Goal: Task Accomplishment & Management: Manage account settings

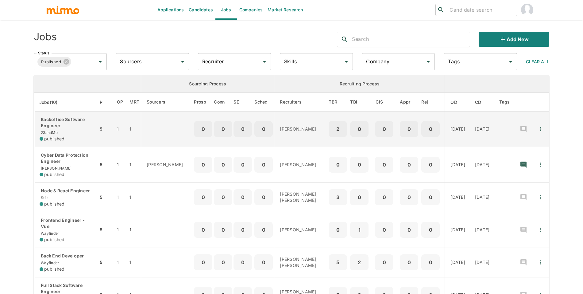
click at [83, 131] on div "Backoffice Software Engineer 23andMe published" at bounding box center [67, 128] width 54 height 25
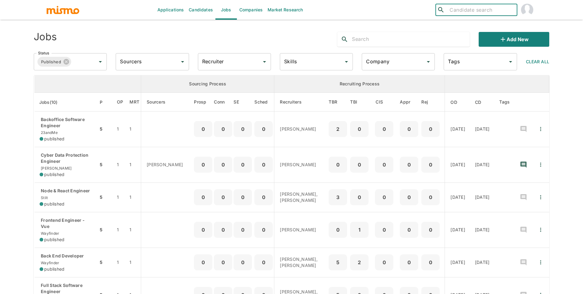
click at [498, 8] on input "search" at bounding box center [480, 10] width 67 height 9
type input "lucas machado"
click at [495, 24] on div "Lucas Machado (Brazil)" at bounding box center [476, 29] width 82 height 23
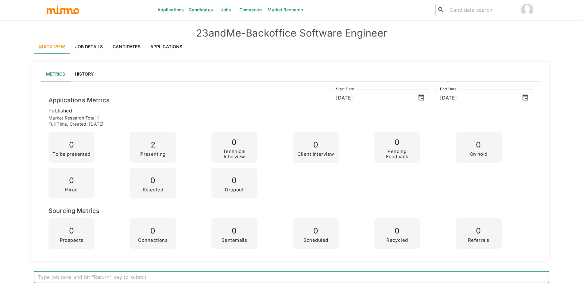
click at [145, 46] on link "Applications" at bounding box center [166, 46] width 42 height 15
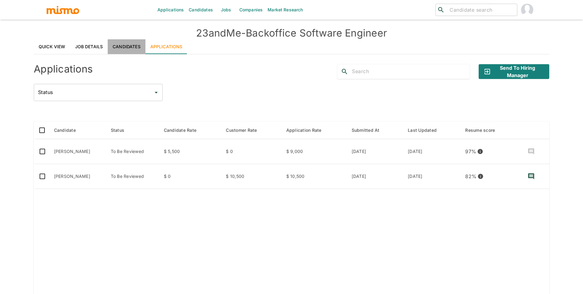
click at [133, 44] on link "Candidates" at bounding box center [127, 46] width 38 height 15
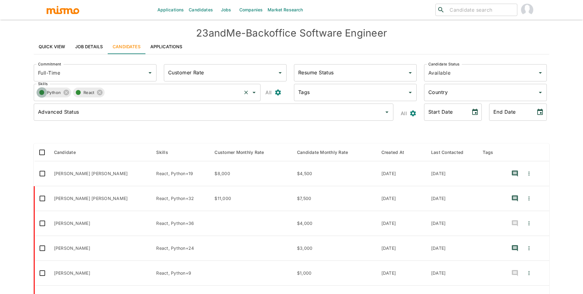
click at [39, 92] on icon "button" at bounding box center [41, 92] width 7 height 7
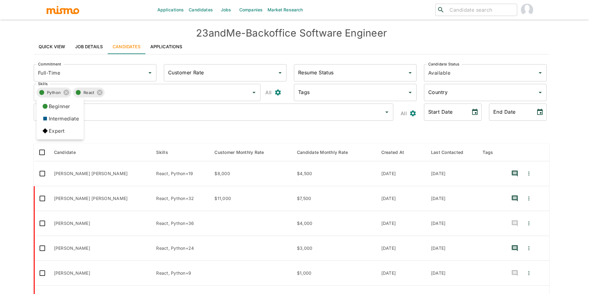
click at [51, 134] on li "Expert" at bounding box center [60, 131] width 47 height 12
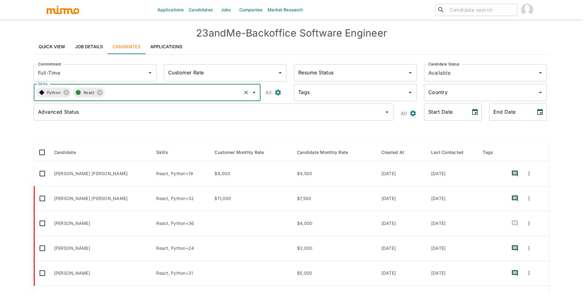
click at [83, 94] on span "React" at bounding box center [90, 92] width 15 height 7
click at [81, 90] on icon "button" at bounding box center [78, 92] width 7 height 7
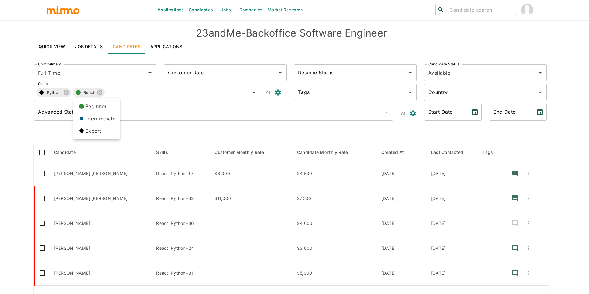
drag, startPoint x: 80, startPoint y: 131, endPoint x: 96, endPoint y: 117, distance: 21.7
click at [80, 131] on icon at bounding box center [81, 130] width 5 height 5
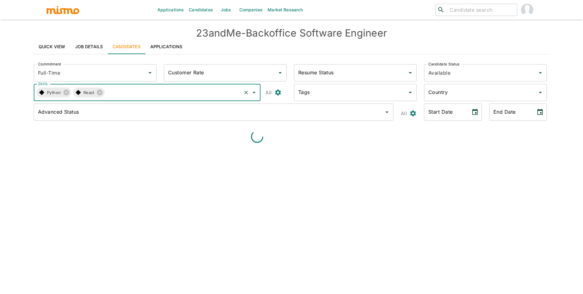
click at [129, 89] on input "Skills" at bounding box center [173, 92] width 136 height 12
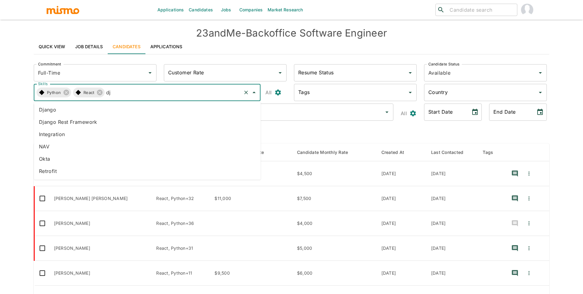
type input "dja"
click at [124, 105] on li "Django" at bounding box center [147, 109] width 227 height 12
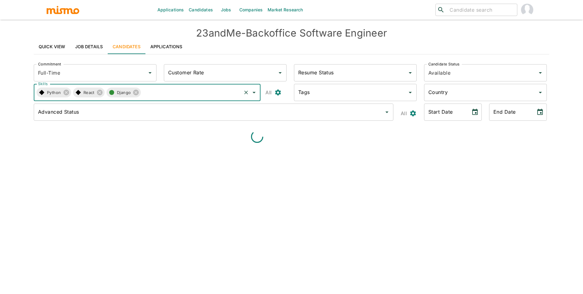
click at [114, 93] on icon "button" at bounding box center [111, 92] width 7 height 7
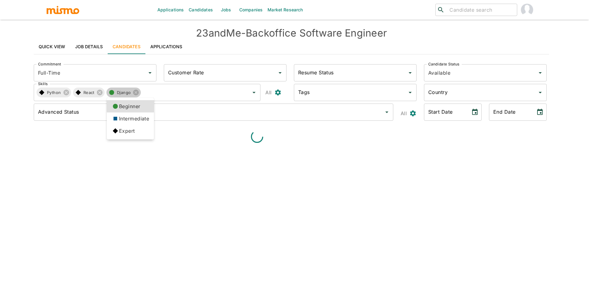
click at [116, 125] on li "Expert" at bounding box center [130, 131] width 47 height 12
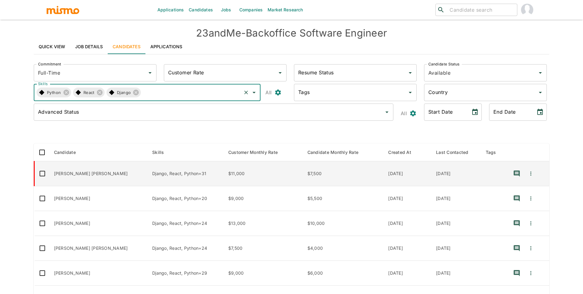
click at [97, 175] on td "Lucas Eduardo Guedes Ferreira" at bounding box center [98, 173] width 98 height 25
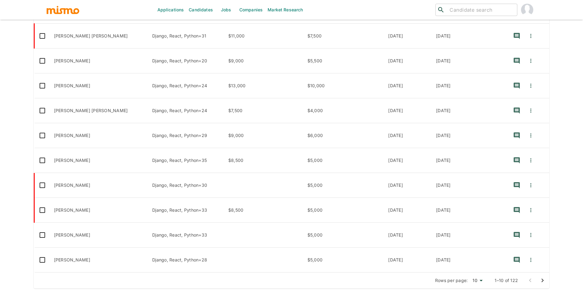
scroll to position [143, 0]
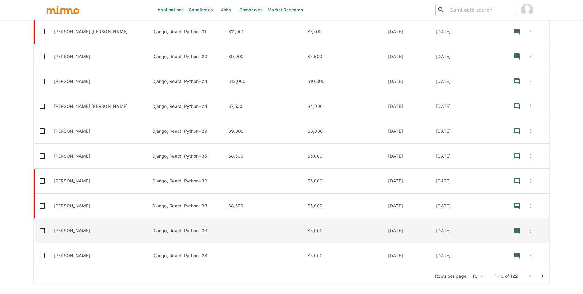
click at [107, 232] on td "Firmino Neto" at bounding box center [98, 230] width 98 height 25
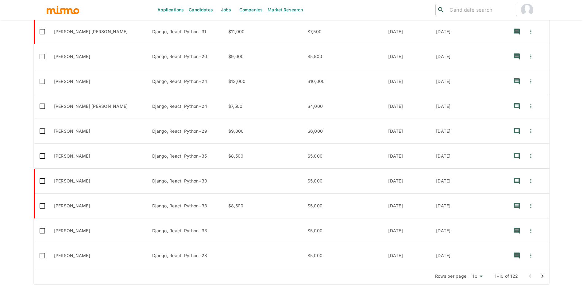
click at [544, 277] on icon "Go to next page" at bounding box center [542, 275] width 7 height 7
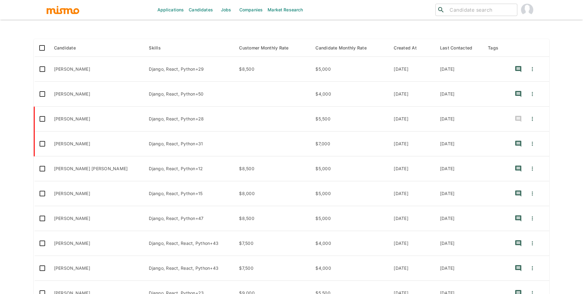
scroll to position [100, 0]
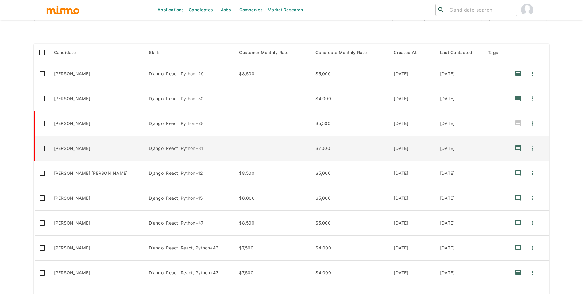
click at [90, 152] on td "Fernando Catacora" at bounding box center [96, 148] width 95 height 25
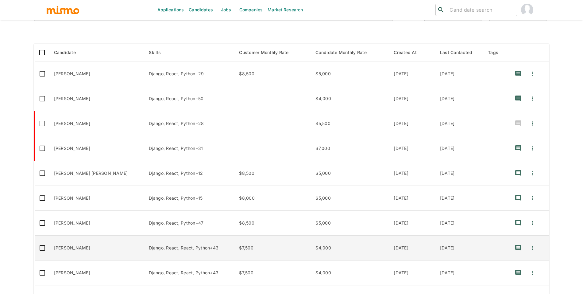
click at [106, 250] on td "Lucas Machado" at bounding box center [96, 247] width 95 height 25
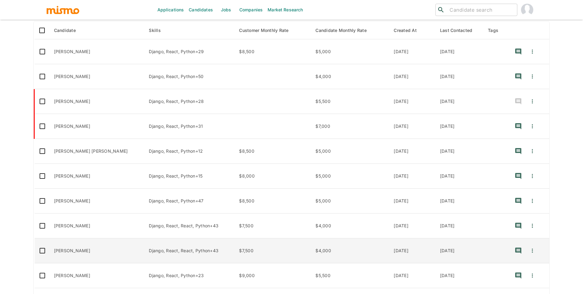
scroll to position [143, 0]
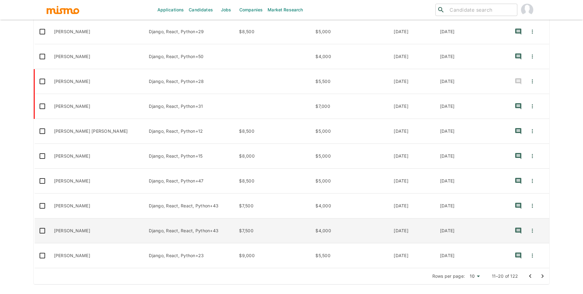
click at [92, 229] on td "[PERSON_NAME]" at bounding box center [96, 230] width 95 height 25
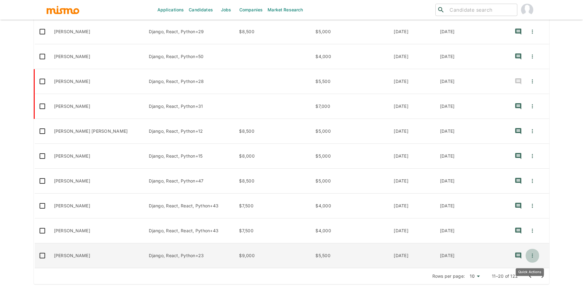
click at [531, 256] on icon "Quick Actions" at bounding box center [532, 255] width 6 height 6
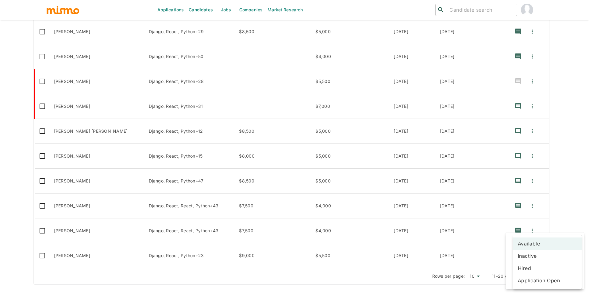
click at [539, 167] on body "Applications Candidates Jobs Companies Market Research ​ ​ 23andMe - Backoffice…" at bounding box center [294, 12] width 589 height 308
click at [541, 271] on li "Hired" at bounding box center [547, 268] width 69 height 12
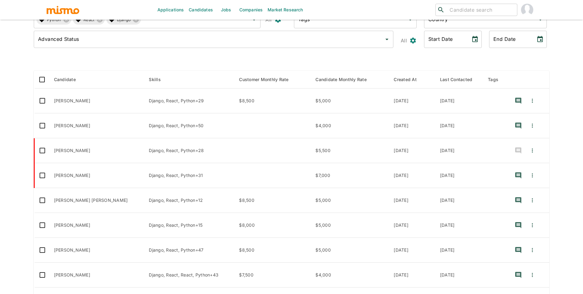
scroll to position [65, 0]
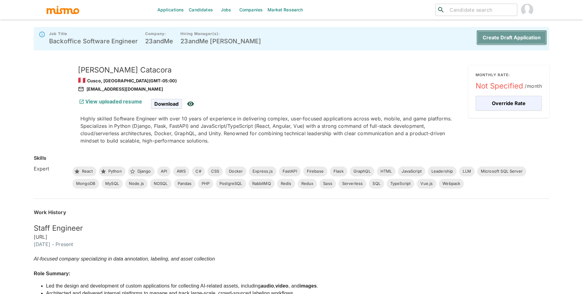
click at [510, 33] on button "Create Draft Application" at bounding box center [511, 37] width 70 height 15
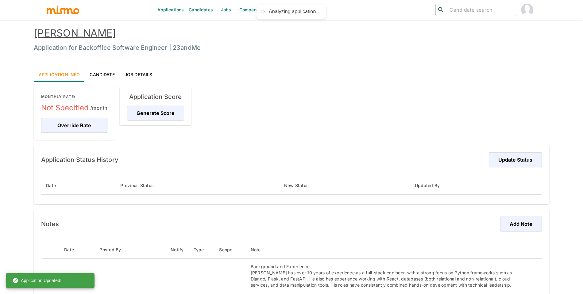
click at [108, 33] on link "Fernando Catacora" at bounding box center [75, 33] width 82 height 12
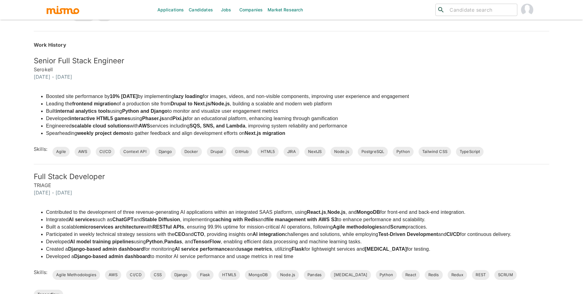
scroll to position [193, 0]
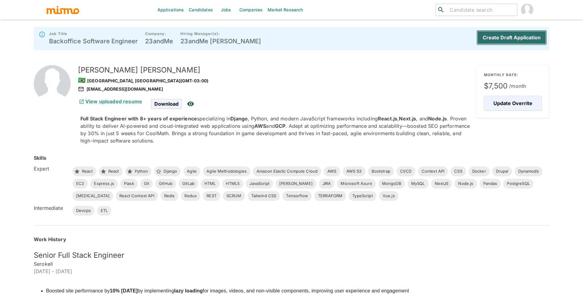
click at [483, 40] on button "Create Draft Application" at bounding box center [511, 37] width 70 height 15
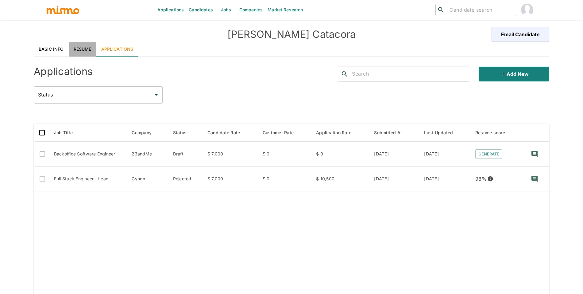
click at [86, 53] on link "Resume" at bounding box center [83, 49] width 28 height 15
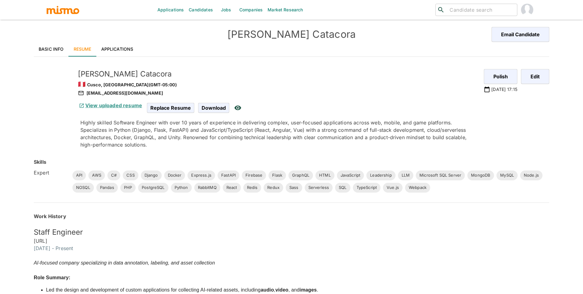
click at [113, 106] on link "View uploaded resume" at bounding box center [110, 105] width 64 height 6
click at [130, 48] on link "Applications" at bounding box center [117, 49] width 42 height 15
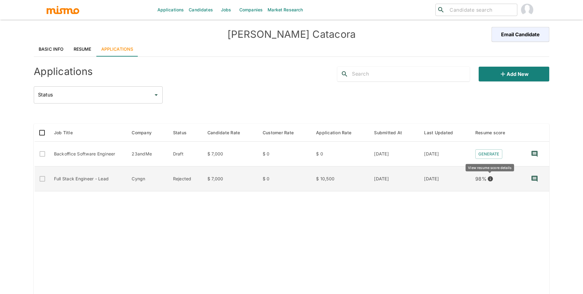
click at [489, 180] on icon "View resume score details" at bounding box center [490, 178] width 5 height 5
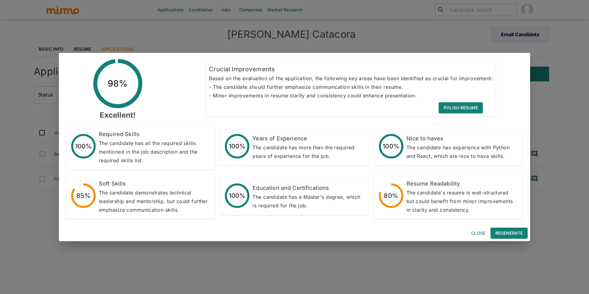
click at [475, 231] on button "Close" at bounding box center [478, 232] width 20 height 11
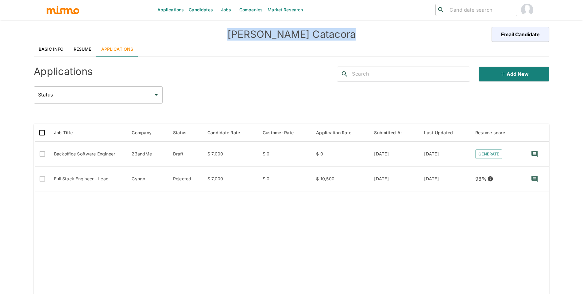
drag, startPoint x: 246, startPoint y: 35, endPoint x: 369, endPoint y: 36, distance: 122.7
click at [369, 36] on h4 "Fernando Catacora" at bounding box center [292, 34] width 258 height 12
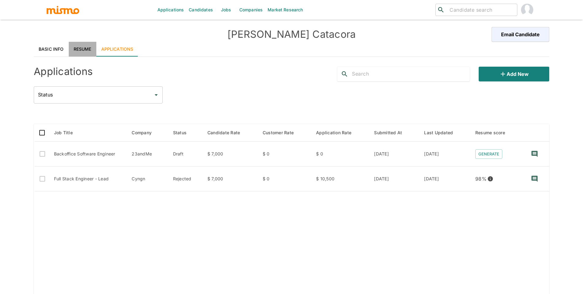
click at [93, 45] on link "Resume" at bounding box center [83, 49] width 28 height 15
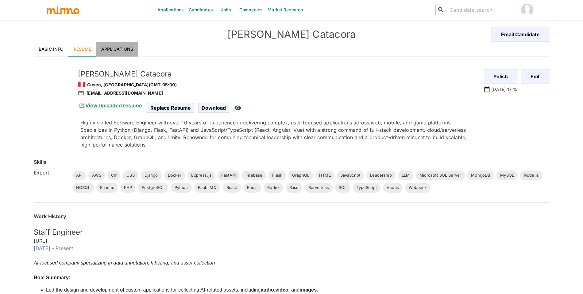
click at [125, 51] on link "Applications" at bounding box center [117, 49] width 42 height 15
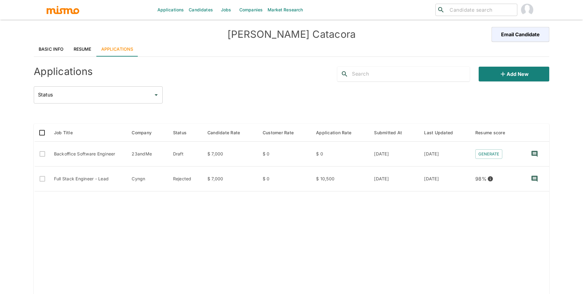
click at [84, 49] on link "Resume" at bounding box center [83, 49] width 28 height 15
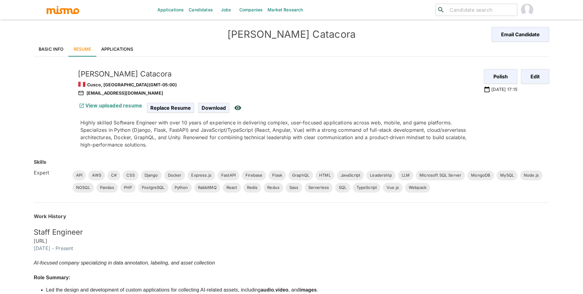
click at [62, 47] on link "Basic Info" at bounding box center [51, 49] width 35 height 15
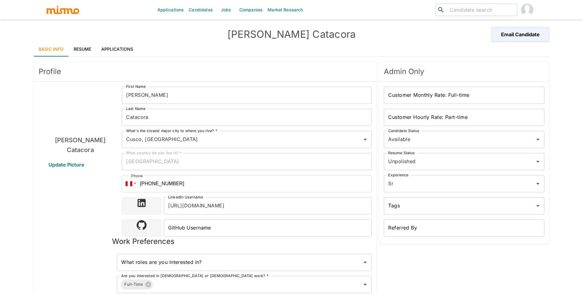
click at [91, 52] on link "Resume" at bounding box center [83, 49] width 28 height 15
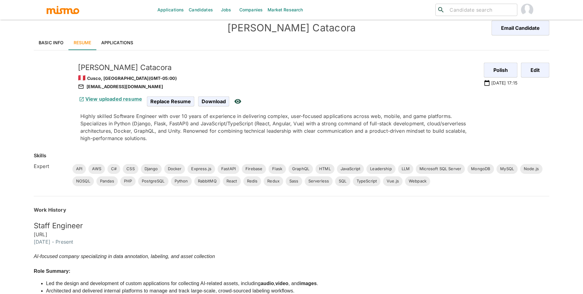
scroll to position [4, 0]
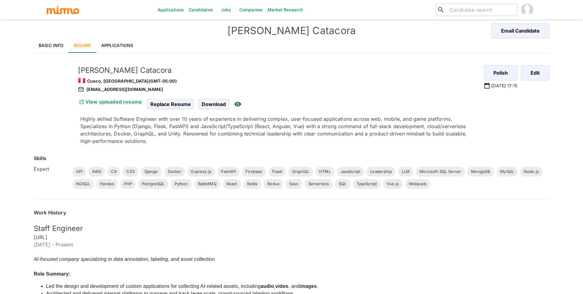
click at [130, 39] on link "Applications" at bounding box center [117, 45] width 42 height 15
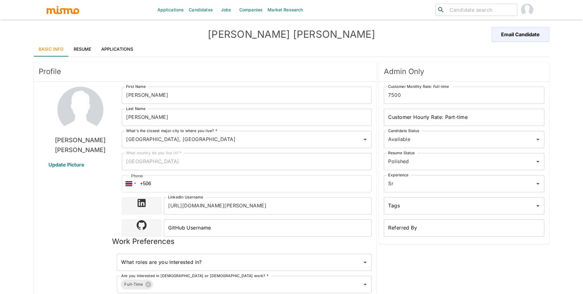
click at [80, 49] on link "Resume" at bounding box center [83, 49] width 28 height 15
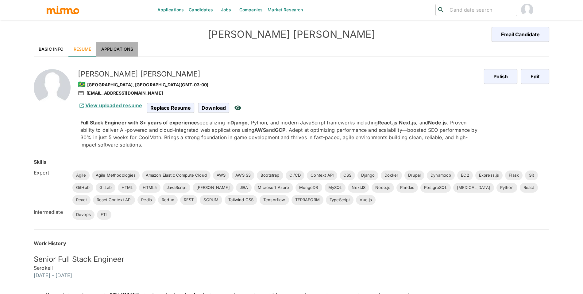
click at [102, 45] on link "Applications" at bounding box center [117, 49] width 42 height 15
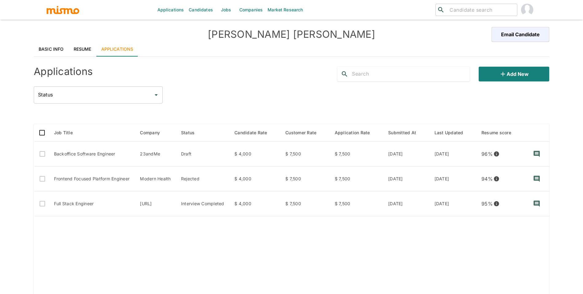
click at [83, 47] on link "Resume" at bounding box center [83, 49] width 28 height 15
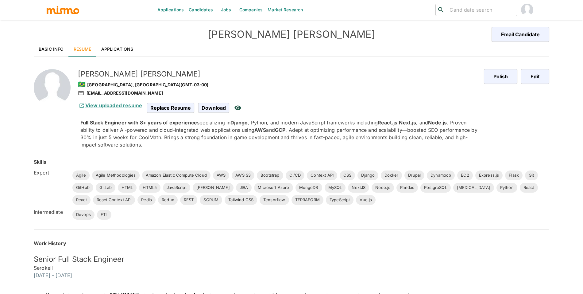
click at [50, 46] on link "Basic Info" at bounding box center [51, 49] width 35 height 15
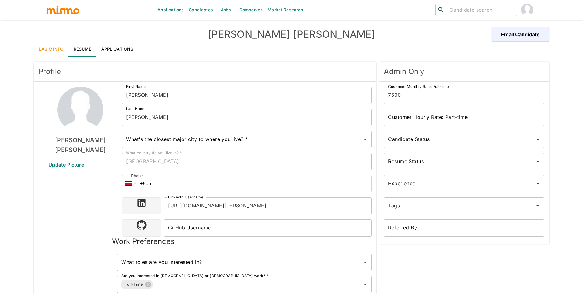
click at [114, 47] on link "Applications" at bounding box center [117, 49] width 42 height 15
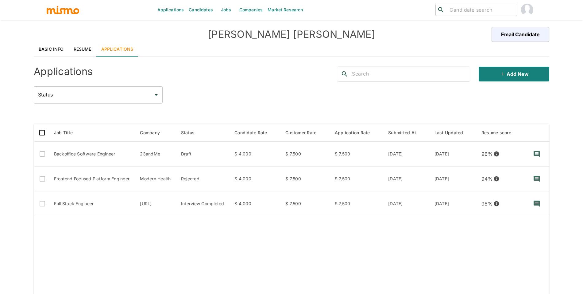
click at [61, 50] on link "Basic Info" at bounding box center [51, 49] width 35 height 15
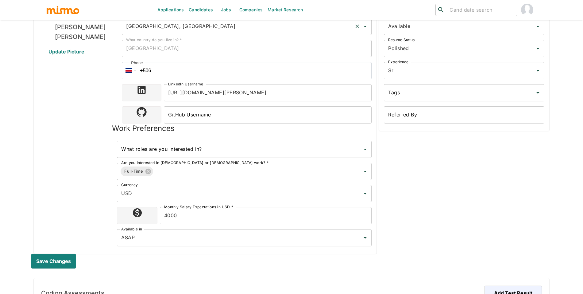
scroll to position [15, 0]
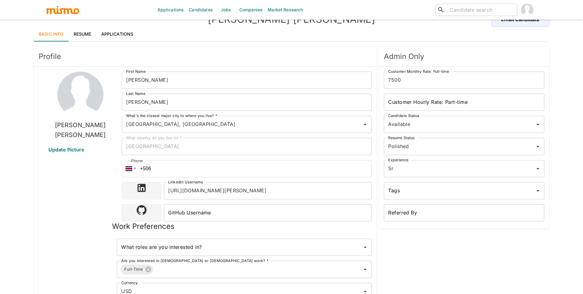
click at [117, 30] on link "Applications" at bounding box center [117, 34] width 42 height 15
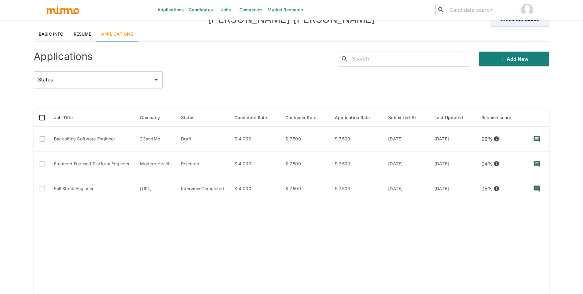
click at [461, 13] on input "search" at bounding box center [480, 10] width 67 height 9
type input "jonath"
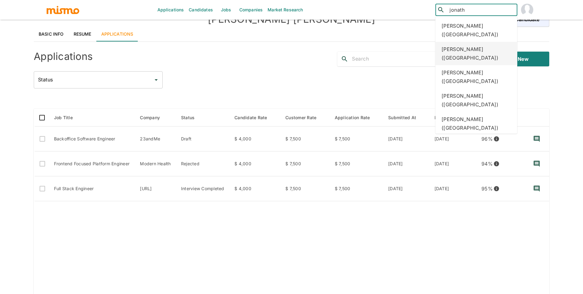
click at [472, 45] on div "Jonathan Guarnieri (Brazil)" at bounding box center [476, 53] width 82 height 23
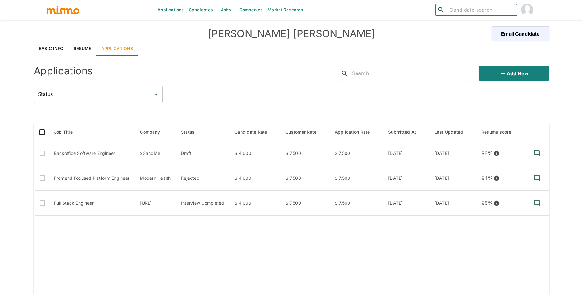
scroll to position [0, 0]
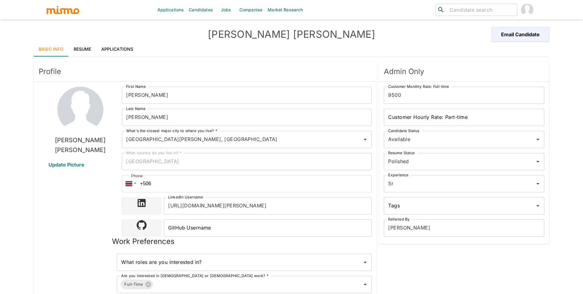
click at [124, 54] on link "Applications" at bounding box center [117, 49] width 42 height 15
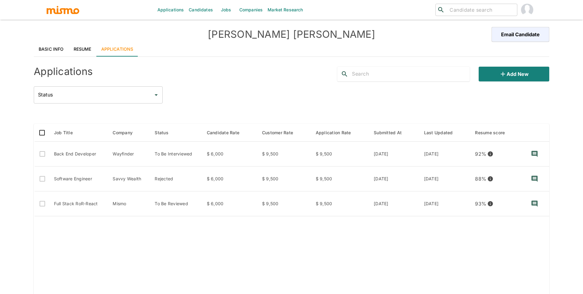
click at [59, 47] on link "Basic Info" at bounding box center [51, 49] width 35 height 15
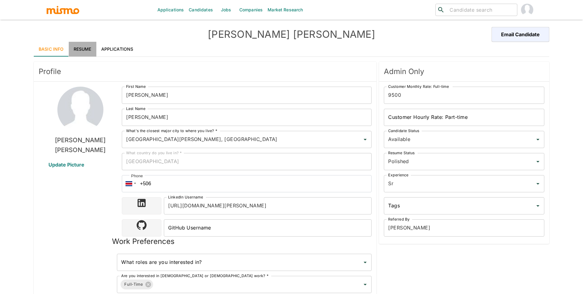
click at [87, 48] on link "Resume" at bounding box center [83, 49] width 28 height 15
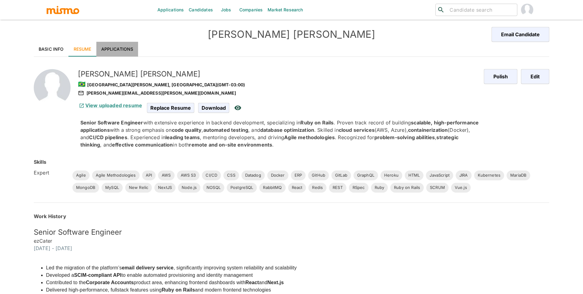
click at [115, 48] on link "Applications" at bounding box center [117, 49] width 42 height 15
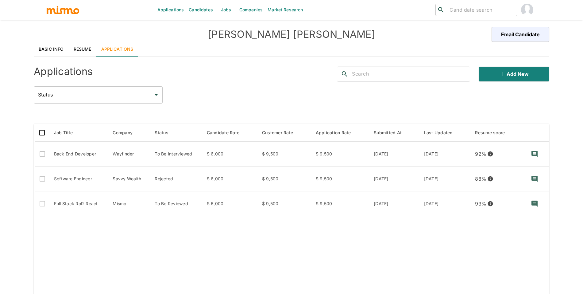
click at [51, 49] on link "Basic Info" at bounding box center [51, 49] width 35 height 15
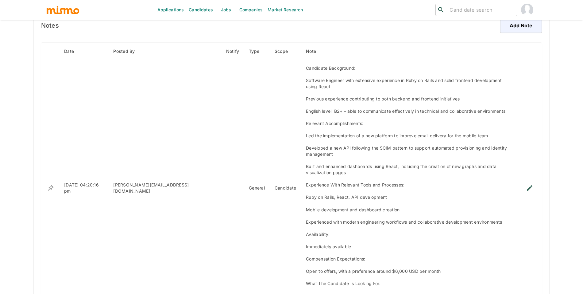
scroll to position [441, 0]
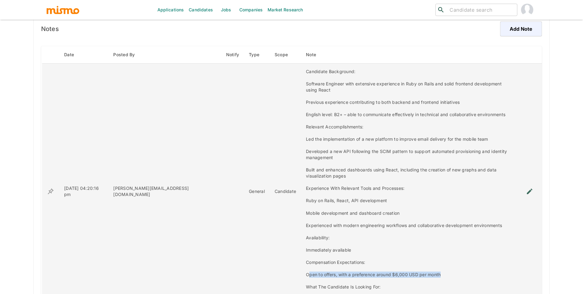
drag, startPoint x: 403, startPoint y: 256, endPoint x: 271, endPoint y: 256, distance: 132.2
click at [306, 256] on div "Candidate Background: Software Engineer with extensive experience in Ruby on Ra…" at bounding box center [409, 191] width 206 height 246
drag, startPoint x: 267, startPoint y: 255, endPoint x: 350, endPoint y: 255, distance: 82.8
click at [350, 255] on div "Candidate Background: Software Engineer with extensive experience in Ruby on Ra…" at bounding box center [409, 191] width 206 height 246
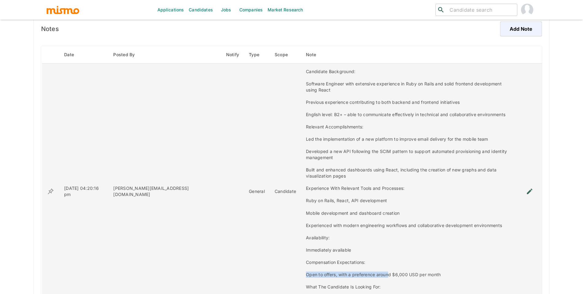
click at [350, 255] on div "Candidate Background: Software Engineer with extensive experience in Ruby on Ra…" at bounding box center [409, 191] width 206 height 246
drag, startPoint x: 288, startPoint y: 255, endPoint x: 376, endPoint y: 254, distance: 88.3
click at [376, 254] on div "Candidate Background: Software Engineer with extensive experience in Ruby on Ra…" at bounding box center [409, 191] width 206 height 246
drag, startPoint x: 392, startPoint y: 252, endPoint x: 315, endPoint y: 258, distance: 76.6
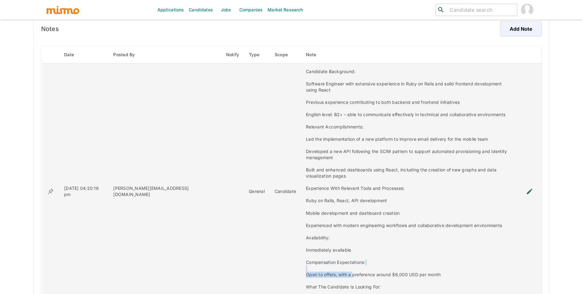
click at [315, 258] on div "Candidate Background: Software Engineer with extensive experience in Ruby on Ra…" at bounding box center [409, 191] width 206 height 246
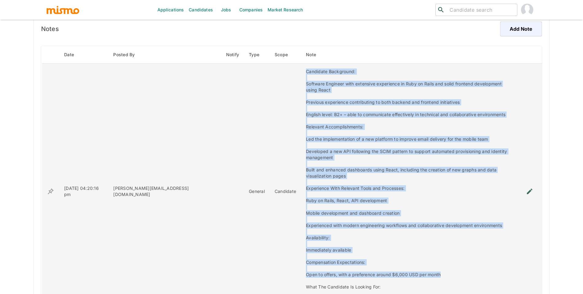
drag, startPoint x: 398, startPoint y: 259, endPoint x: 261, endPoint y: 261, distance: 136.8
click at [261, 261] on tr "04/23/2025 04:20:16 pm maria@mismo.team General Candidate Candidate Background:…" at bounding box center [292, 191] width 500 height 256
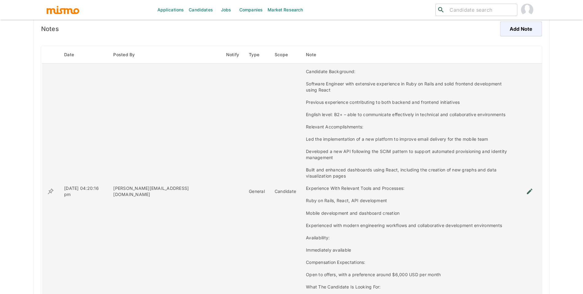
click at [355, 241] on div "Candidate Background: Software Engineer with extensive experience in Ruby on Ra…" at bounding box center [409, 191] width 206 height 246
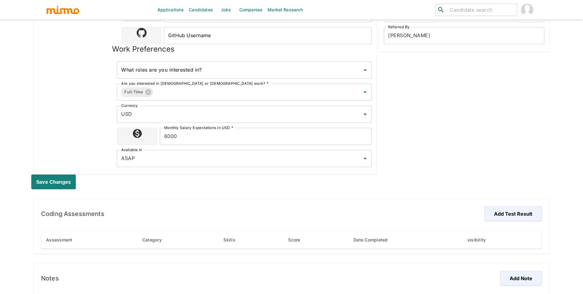
scroll to position [0, 0]
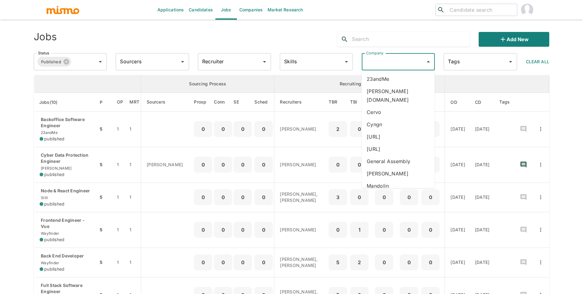
click at [376, 75] on li "23andMe" at bounding box center [398, 79] width 73 height 12
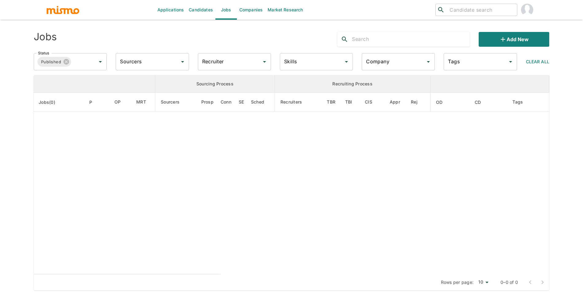
type input "23andMe"
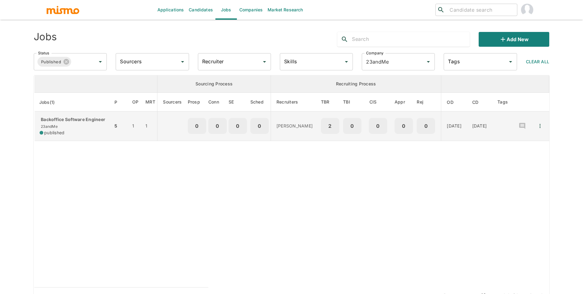
click at [113, 121] on td "5" at bounding box center [120, 125] width 14 height 29
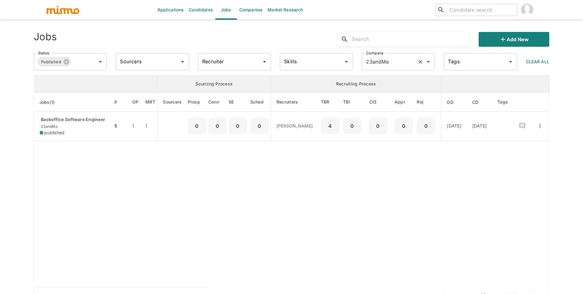
click at [386, 64] on input "23andMe" at bounding box center [389, 62] width 50 height 12
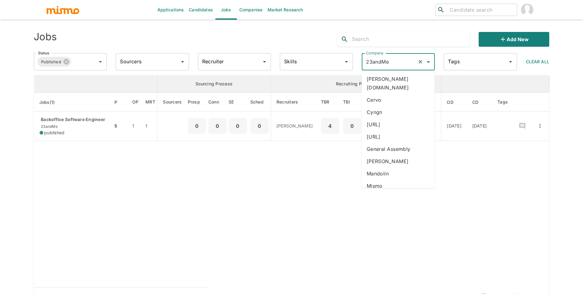
click at [210, 198] on table "Sourcing Process Recruiting Process Jobs(1) P OP MRT Sourcers Prosp Conn SE Sch…" at bounding box center [291, 181] width 515 height 212
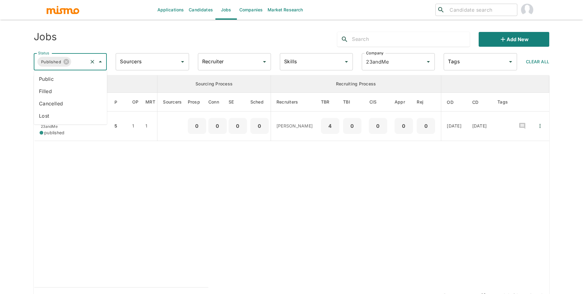
click at [83, 62] on input "Status" at bounding box center [79, 62] width 15 height 12
click at [74, 79] on li "Public" at bounding box center [70, 79] width 73 height 12
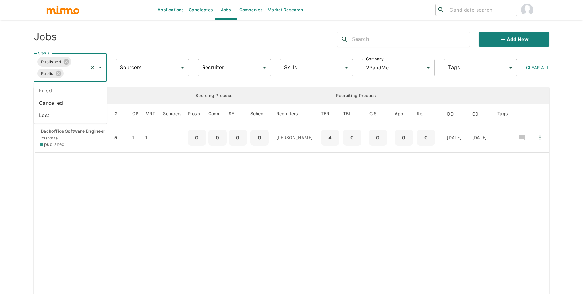
click at [78, 71] on input "Status" at bounding box center [75, 73] width 23 height 12
click at [71, 89] on li "Filled" at bounding box center [70, 90] width 73 height 12
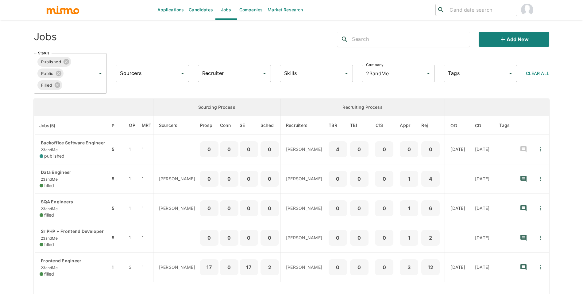
click at [79, 87] on input "Status" at bounding box center [75, 85] width 24 height 12
click at [73, 102] on li "Cancelled" at bounding box center [70, 102] width 73 height 12
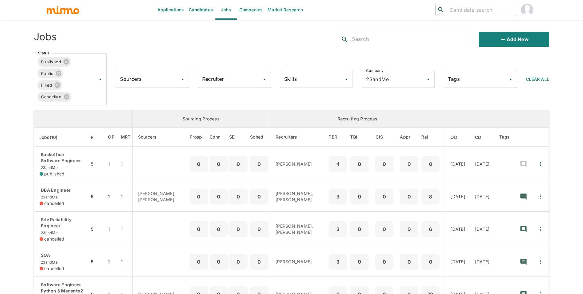
click at [60, 83] on icon at bounding box center [57, 85] width 7 height 7
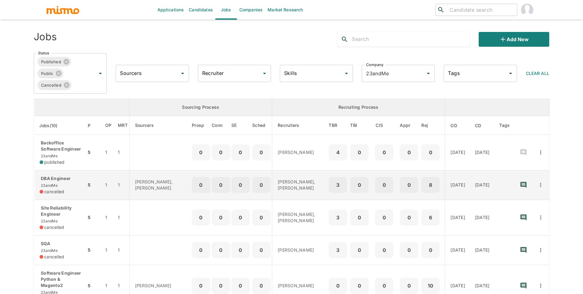
click at [71, 192] on div "cancelled" at bounding box center [61, 191] width 42 height 6
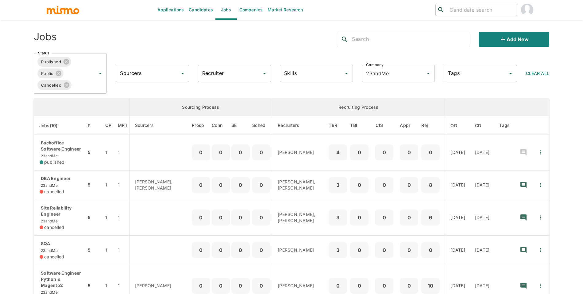
click at [67, 210] on p "Site Reliability Engineer" at bounding box center [61, 211] width 42 height 12
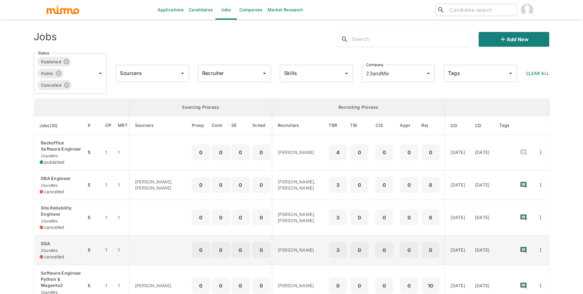
click at [66, 246] on p "SQA" at bounding box center [61, 243] width 42 height 6
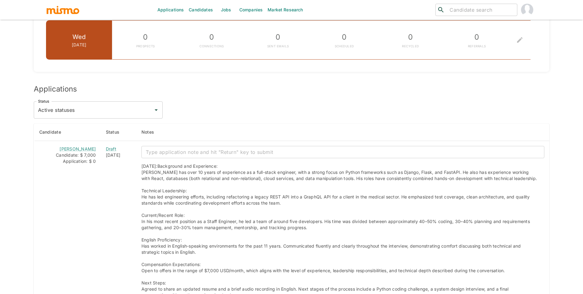
scroll to position [473, 0]
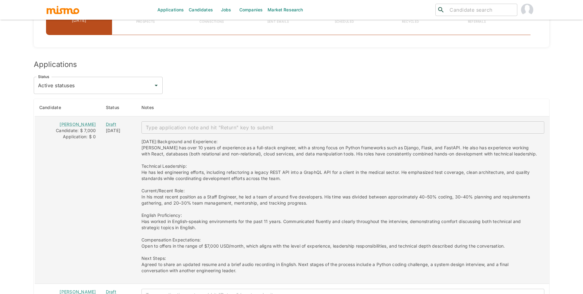
click at [79, 127] on div "Candidate: $ 7,000" at bounding box center [68, 130] width 56 height 6
click at [77, 121] on link "Fernando Catacora" at bounding box center [78, 123] width 36 height 5
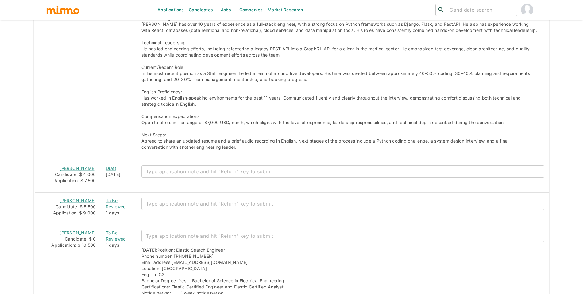
scroll to position [633, 0]
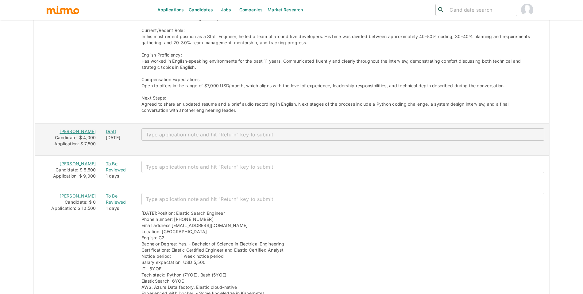
click at [79, 132] on link "Lucas Machado" at bounding box center [78, 131] width 36 height 5
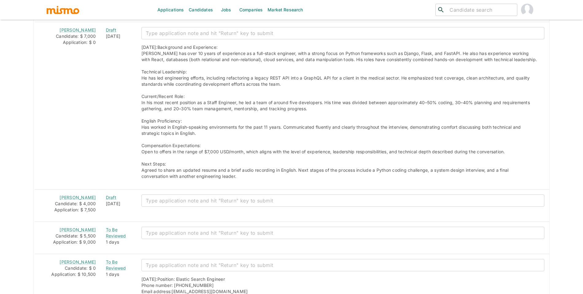
scroll to position [594, 0]
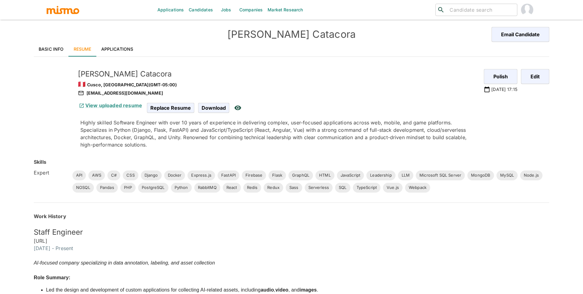
click at [104, 49] on link "Applications" at bounding box center [117, 49] width 42 height 15
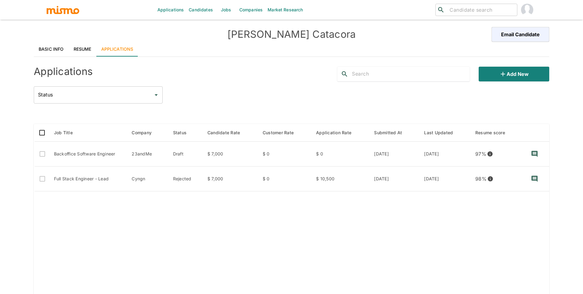
click at [60, 48] on link "Basic Info" at bounding box center [51, 49] width 35 height 15
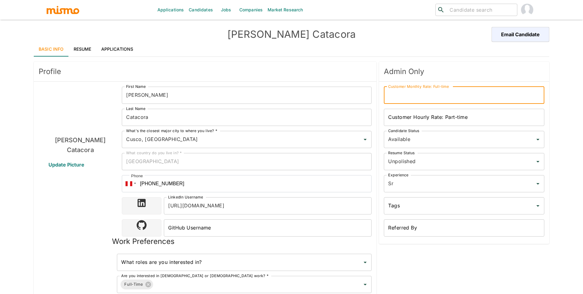
click at [419, 94] on input "Customer Monthly Rate: Full-time" at bounding box center [464, 94] width 160 height 17
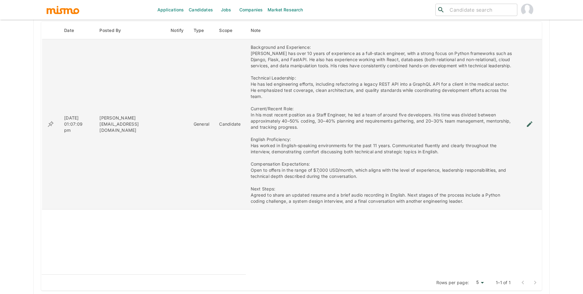
scroll to position [267, 0]
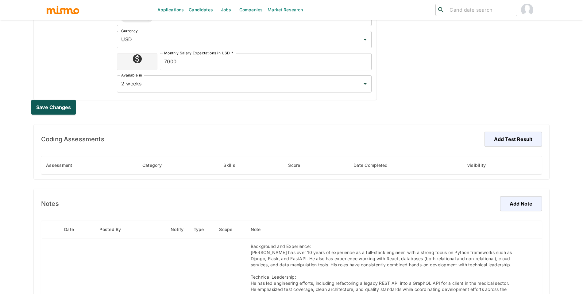
type input "10500"
click at [59, 107] on button "Save changes" at bounding box center [54, 107] width 47 height 15
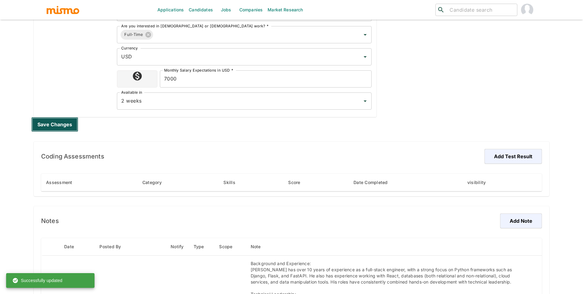
scroll to position [0, 0]
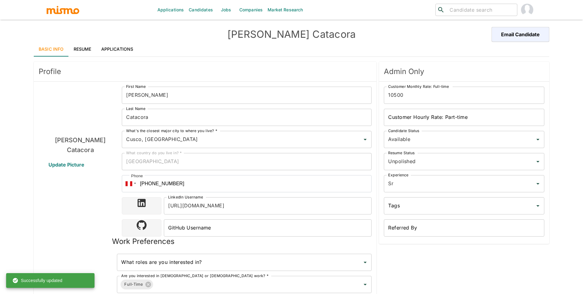
click at [99, 43] on link "Applications" at bounding box center [117, 49] width 42 height 15
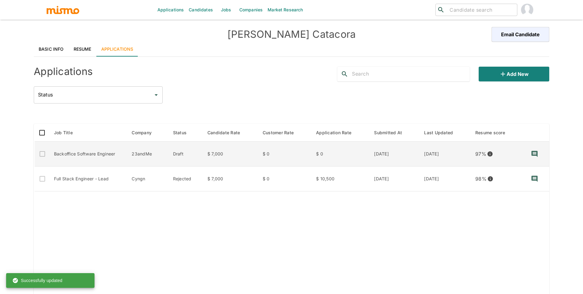
click at [488, 151] on icon "View resume score details" at bounding box center [489, 153] width 5 height 5
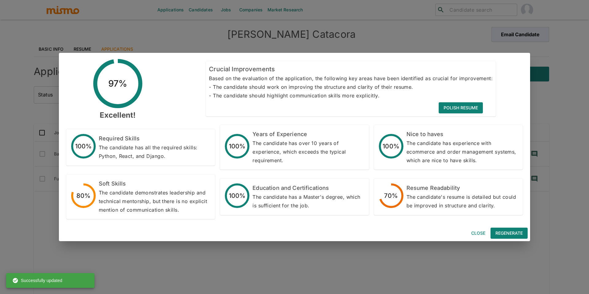
click at [473, 226] on div "Close Regenerate" at bounding box center [294, 233] width 471 height 16
click at [477, 227] on button "Close" at bounding box center [478, 232] width 20 height 11
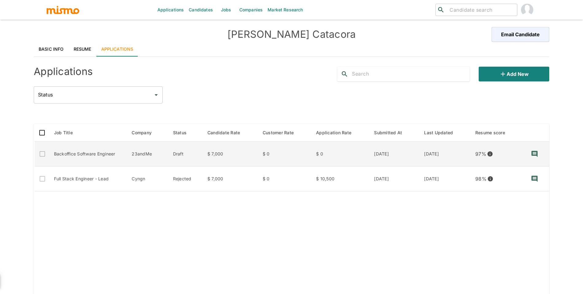
click at [211, 155] on td "$ 7,000" at bounding box center [229, 153] width 55 height 25
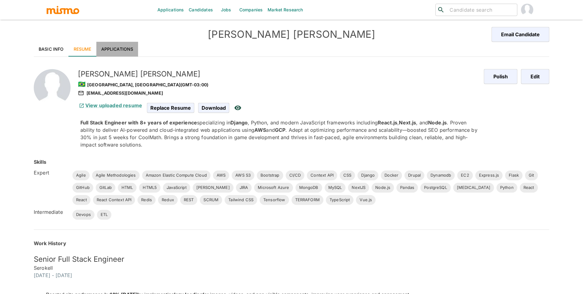
click at [117, 47] on link "Applications" at bounding box center [117, 49] width 42 height 15
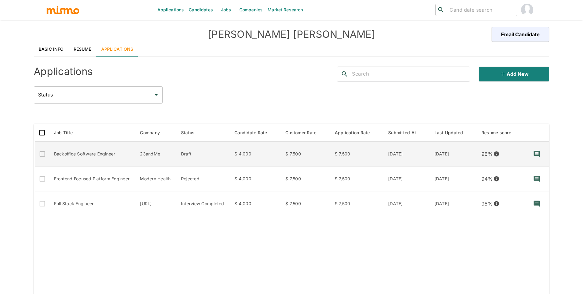
click at [216, 152] on td "Draft" at bounding box center [202, 153] width 53 height 25
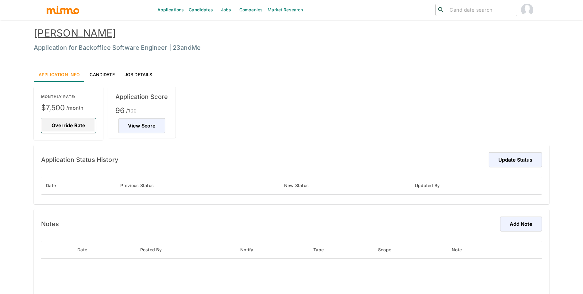
click at [59, 122] on button "Override Rate" at bounding box center [68, 125] width 55 height 15
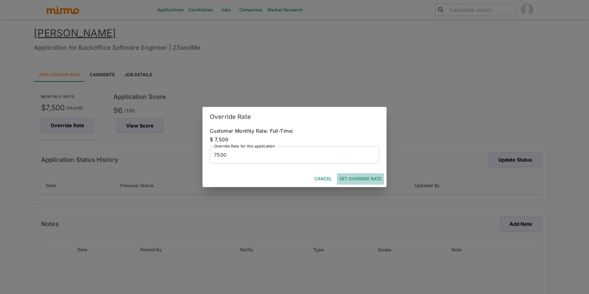
click at [349, 179] on button "Set Override Rate" at bounding box center [360, 178] width 47 height 11
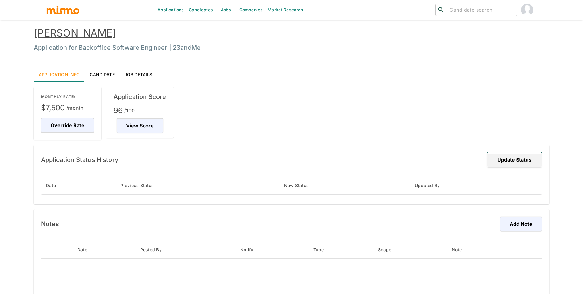
click at [517, 160] on button "Update Status" at bounding box center [514, 159] width 55 height 15
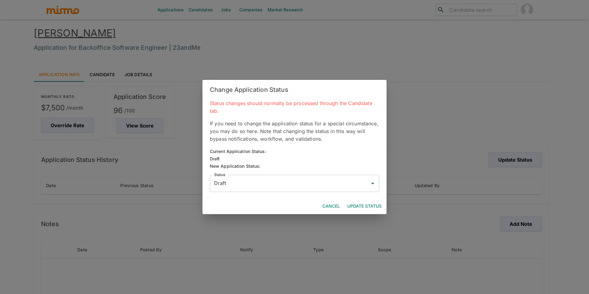
click at [292, 187] on input "Draft" at bounding box center [290, 183] width 155 height 12
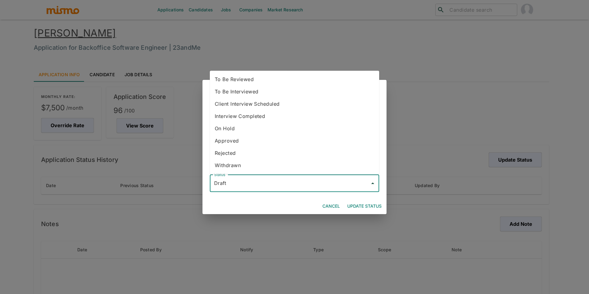
click at [245, 82] on li "To Be Reviewed" at bounding box center [294, 79] width 169 height 12
type input "To Be Reviewed"
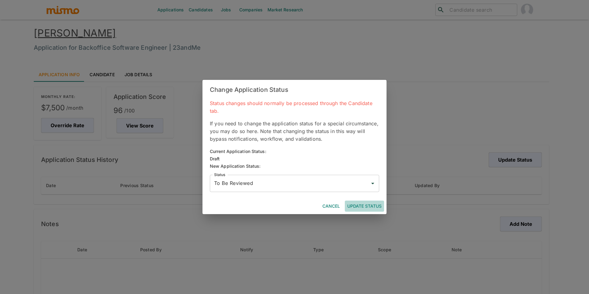
click at [374, 203] on button "Update Status" at bounding box center [364, 205] width 39 height 11
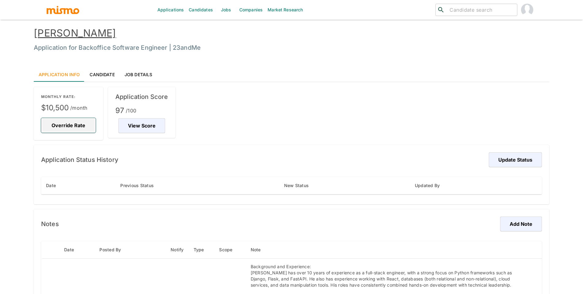
click at [81, 121] on button "Override Rate" at bounding box center [68, 125] width 55 height 15
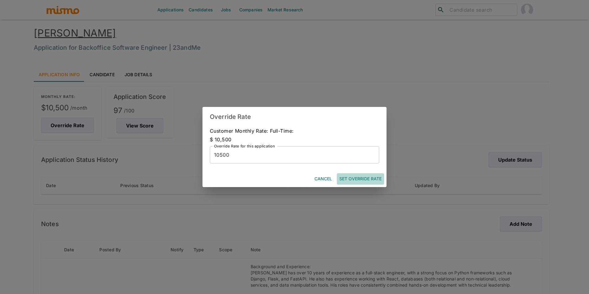
click at [348, 174] on button "Set Override Rate" at bounding box center [360, 178] width 47 height 11
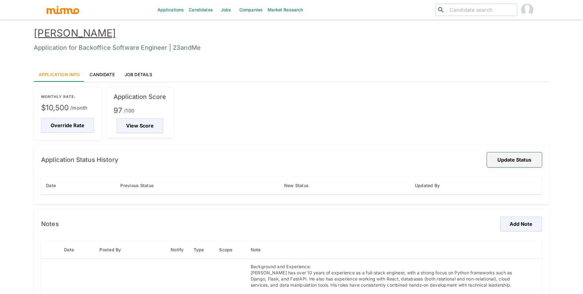
click at [499, 162] on button "Update Status" at bounding box center [514, 159] width 55 height 15
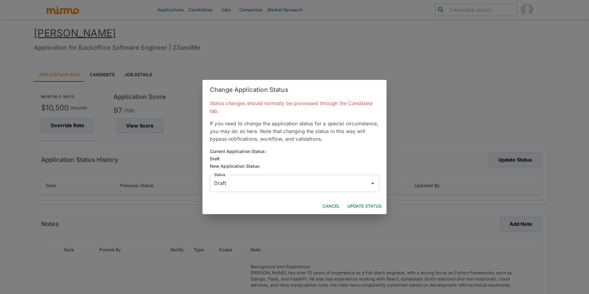
click at [266, 187] on input "Draft" at bounding box center [290, 183] width 155 height 12
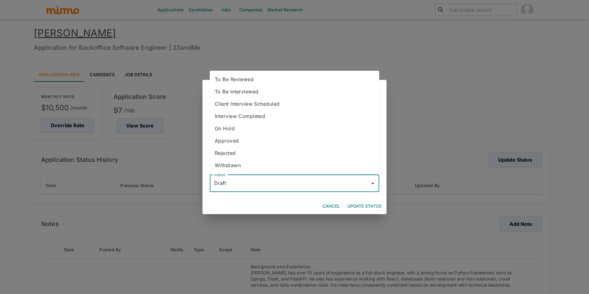
click at [249, 77] on li "To Be Reviewed" at bounding box center [294, 79] width 169 height 12
type input "To Be Reviewed"
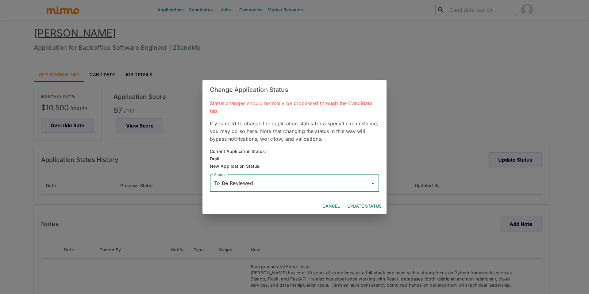
click at [373, 202] on button "Update Status" at bounding box center [364, 205] width 39 height 11
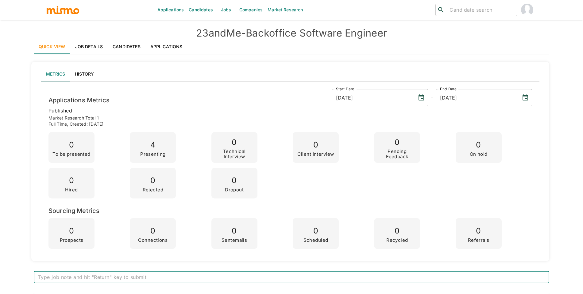
click at [155, 44] on link "Applications" at bounding box center [166, 46] width 42 height 15
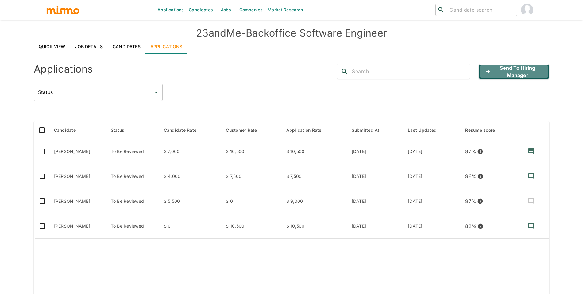
click at [501, 72] on button "Send to Hiring Manager" at bounding box center [514, 71] width 71 height 15
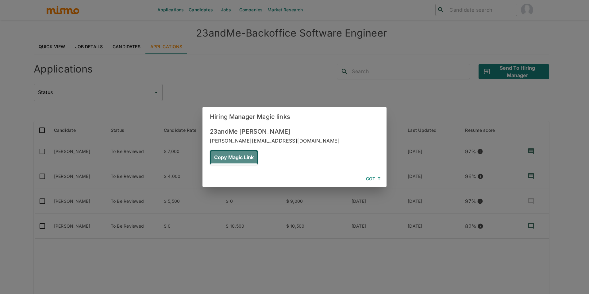
click at [258, 150] on button "Copy Magic Link" at bounding box center [234, 157] width 48 height 15
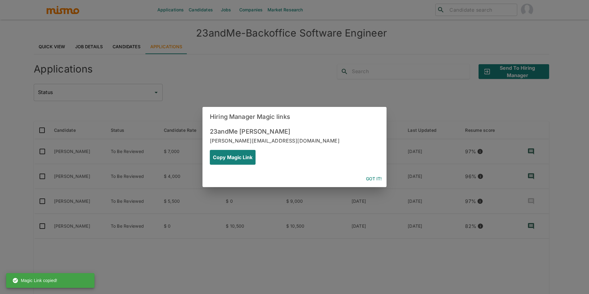
click at [373, 173] on button "Got it!" at bounding box center [373, 178] width 21 height 11
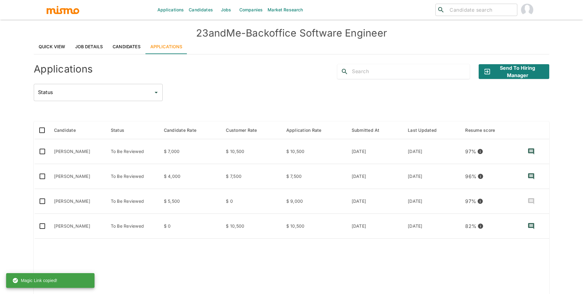
click at [63, 37] on h4 "23andMe - Backoffice Software Engineer" at bounding box center [291, 33] width 515 height 12
click at [61, 40] on link "Quick View" at bounding box center [52, 46] width 37 height 15
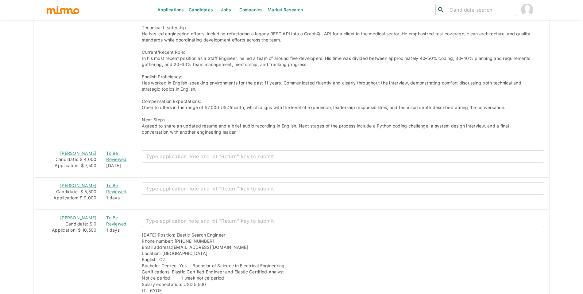
scroll to position [619, 0]
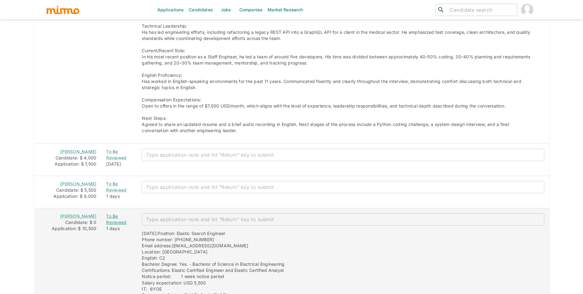
click at [106, 213] on div "To Be Reviewed" at bounding box center [119, 219] width 26 height 12
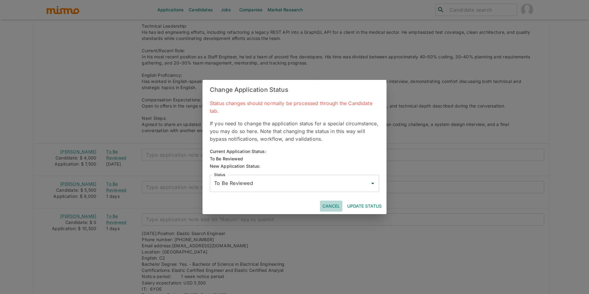
click at [335, 203] on button "Cancel" at bounding box center [331, 205] width 22 height 11
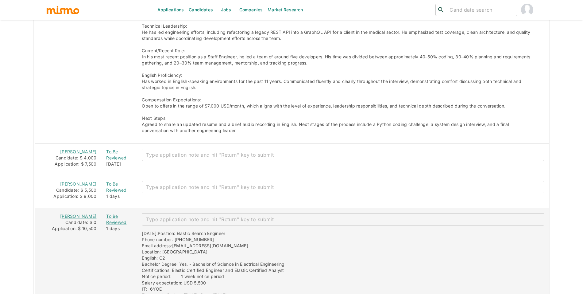
click at [79, 213] on link "Alexander Davila" at bounding box center [78, 215] width 36 height 5
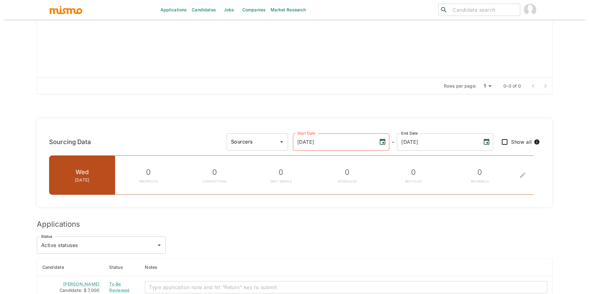
scroll to position [0, 0]
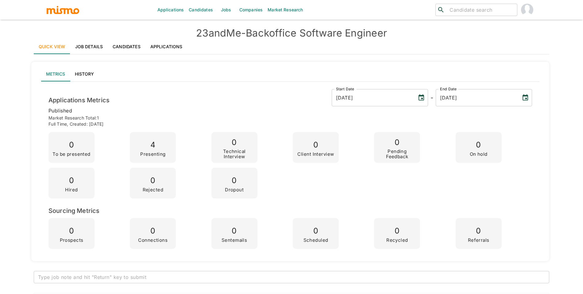
click at [167, 43] on link "Applications" at bounding box center [166, 46] width 42 height 15
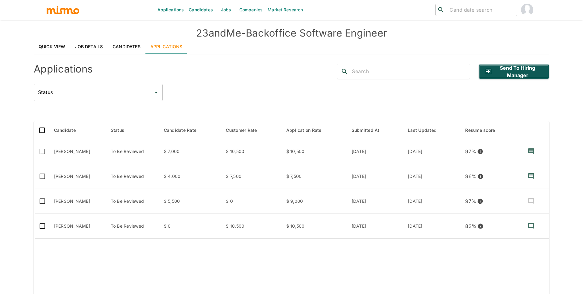
click at [482, 72] on button "Send to Hiring Manager" at bounding box center [514, 71] width 71 height 15
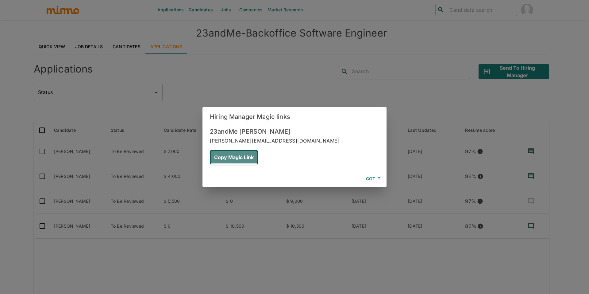
click at [258, 150] on button "Copy Magic Link" at bounding box center [234, 157] width 48 height 15
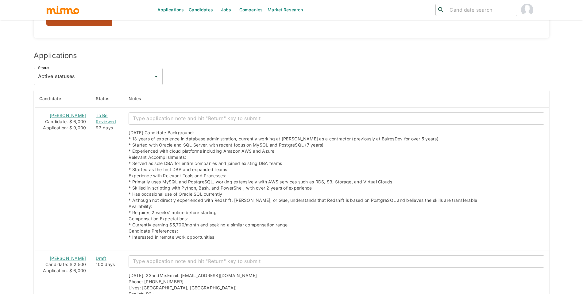
scroll to position [517, 0]
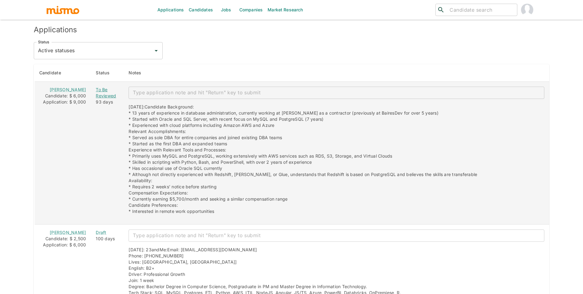
click at [108, 91] on div "To Be Reviewed" at bounding box center [107, 92] width 23 height 12
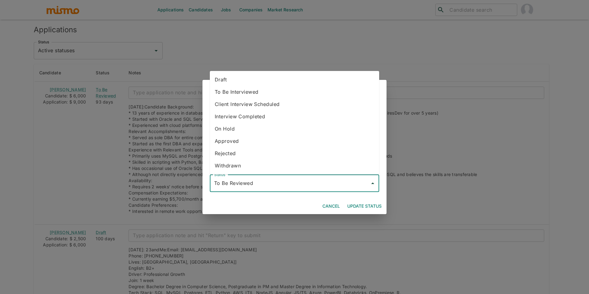
click at [264, 178] on input "To Be Reviewed" at bounding box center [290, 183] width 155 height 12
click at [252, 82] on li "Draft" at bounding box center [294, 79] width 169 height 12
type input "Draft"
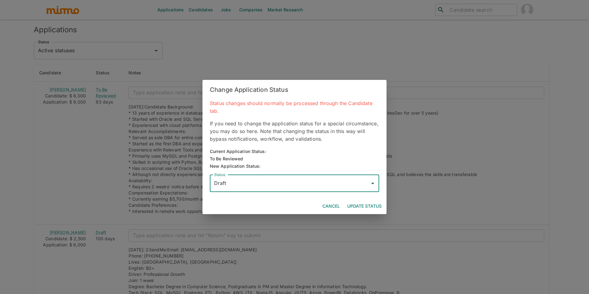
click at [377, 207] on button "Update Status" at bounding box center [364, 205] width 39 height 11
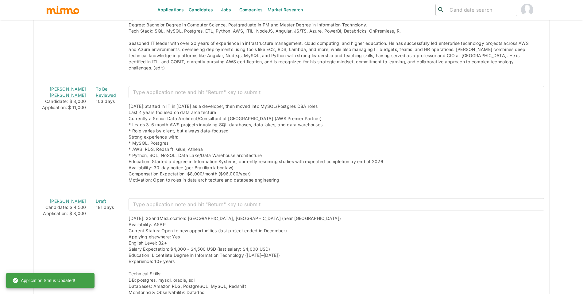
scroll to position [799, 0]
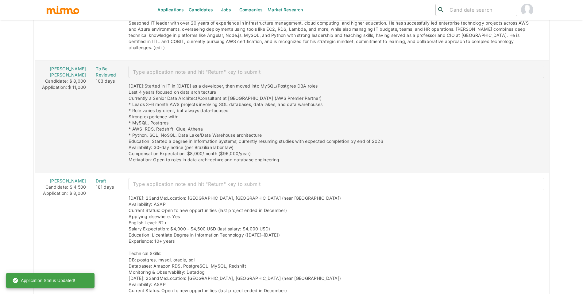
click at [96, 66] on div "To Be Reviewed" at bounding box center [107, 72] width 23 height 12
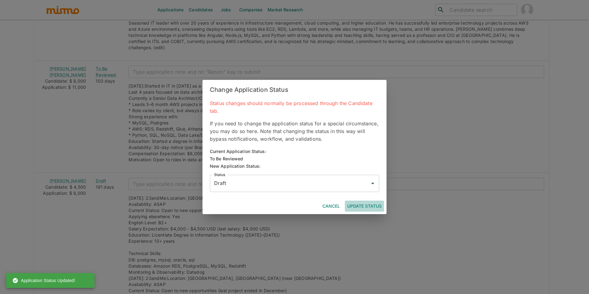
click at [356, 204] on button "Update Status" at bounding box center [364, 205] width 39 height 11
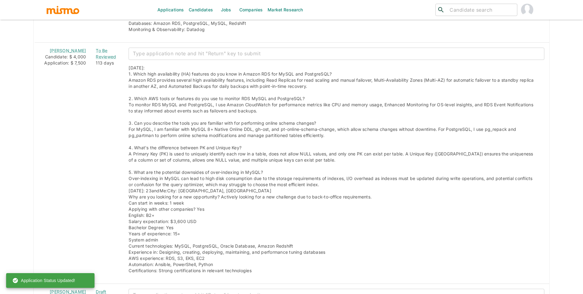
scroll to position [1135, 0]
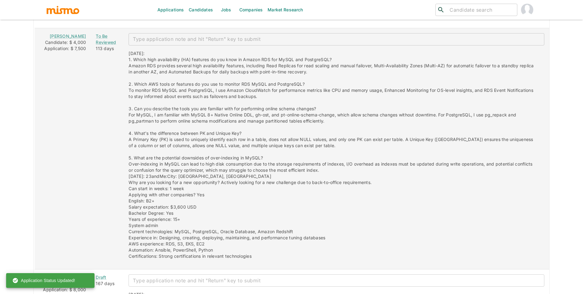
click at [91, 28] on td "To Be Reviewed 113 days" at bounding box center [107, 148] width 33 height 241
click at [96, 33] on div "To Be Reviewed" at bounding box center [107, 39] width 23 height 12
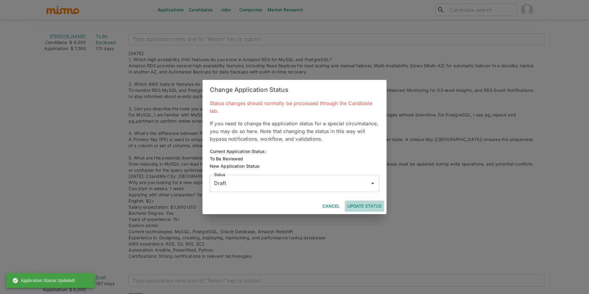
click at [362, 204] on button "Update Status" at bounding box center [364, 205] width 39 height 11
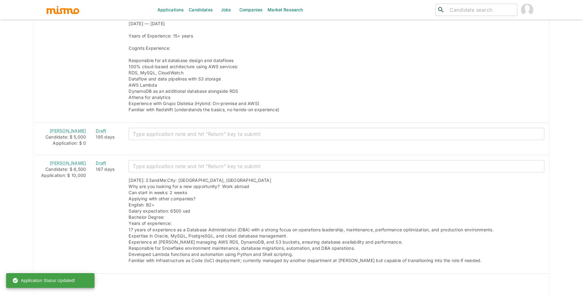
scroll to position [1778, 0]
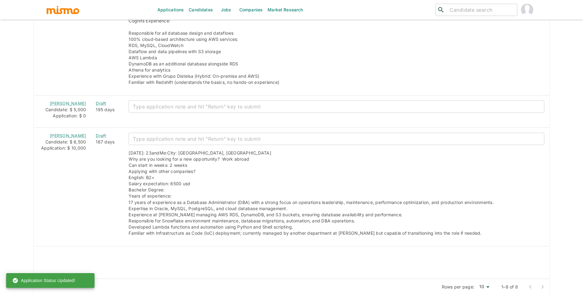
click at [544, 280] on div at bounding box center [536, 286] width 25 height 12
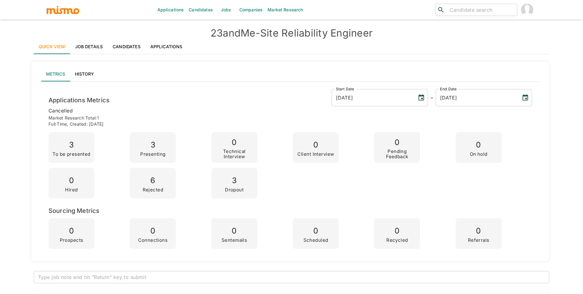
drag, startPoint x: 582, startPoint y: 27, endPoint x: 582, endPoint y: 33, distance: 6.1
click at [582, 33] on html "Applications Candidates Jobs Companies Market Research ​ ​ 23andMe - Site Relia…" at bounding box center [291, 154] width 583 height 308
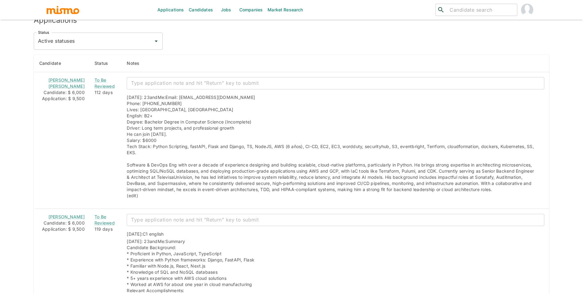
scroll to position [512, 0]
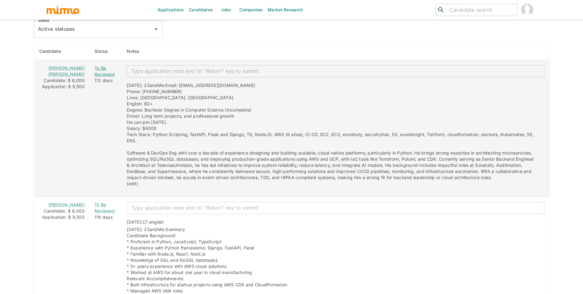
click at [98, 71] on div "To Be Reviewed" at bounding box center [105, 71] width 23 height 12
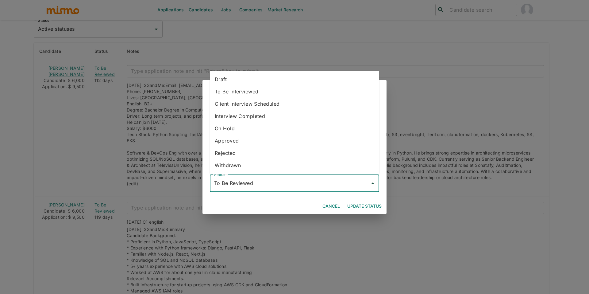
click at [266, 177] on input "To Be Reviewed" at bounding box center [290, 183] width 155 height 12
click at [226, 83] on li "Draft" at bounding box center [294, 79] width 169 height 12
type input "Draft"
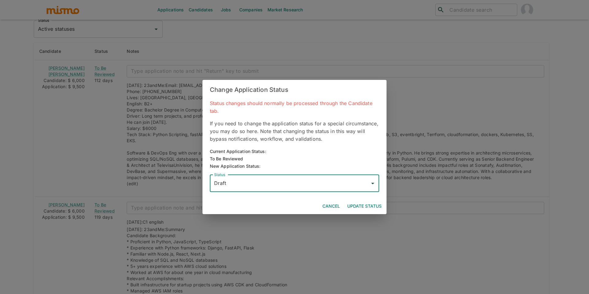
click at [369, 207] on button "Update Status" at bounding box center [364, 205] width 39 height 11
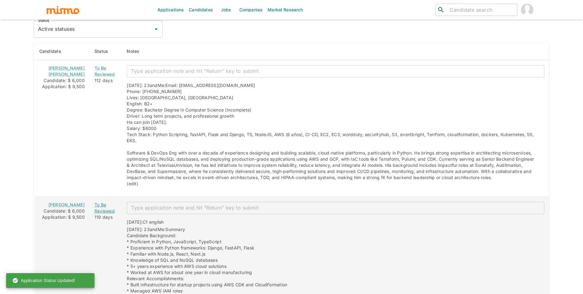
click at [94, 206] on div "To Be Reviewed" at bounding box center [105, 208] width 23 height 12
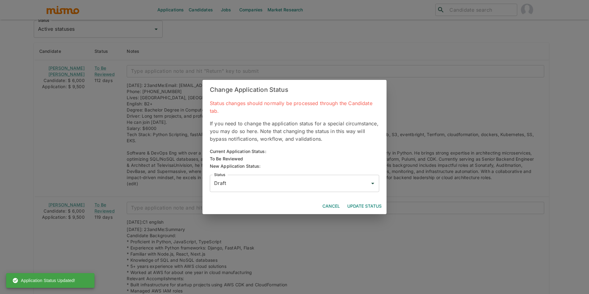
click at [364, 202] on button "Update Status" at bounding box center [364, 205] width 39 height 11
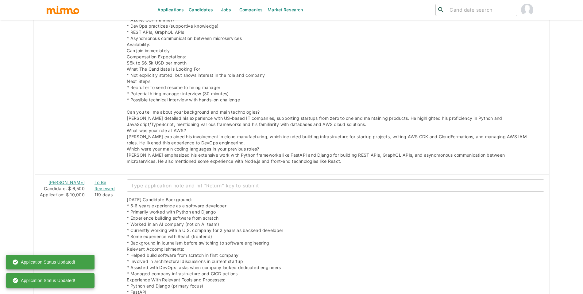
scroll to position [856, 0]
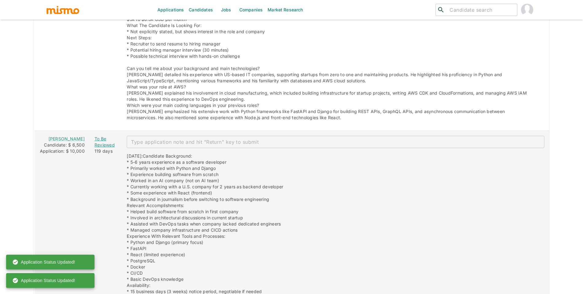
click at [96, 141] on div "To Be Reviewed" at bounding box center [105, 142] width 23 height 12
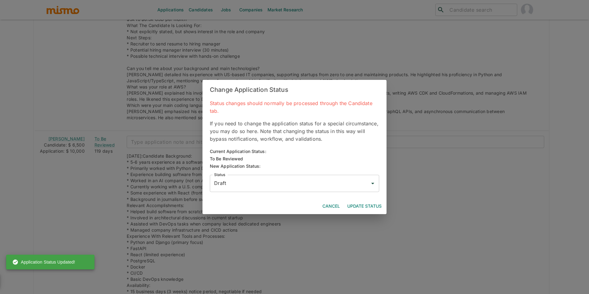
click at [373, 204] on button "Update Status" at bounding box center [364, 205] width 39 height 11
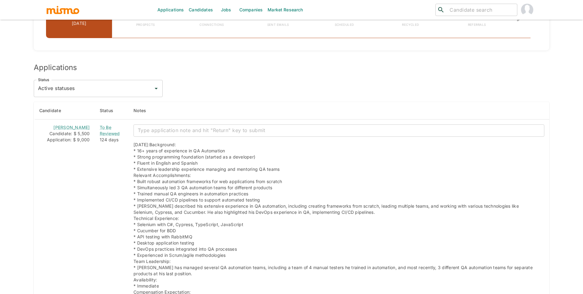
scroll to position [514, 0]
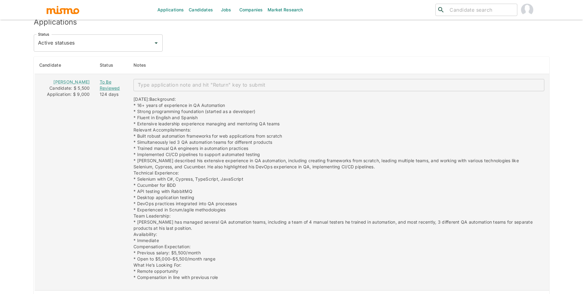
click at [100, 89] on div "To Be Reviewed" at bounding box center [112, 85] width 24 height 12
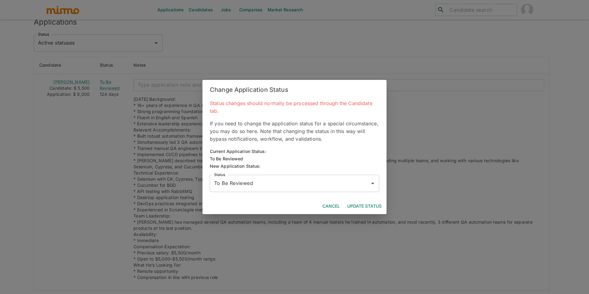
click at [239, 179] on input "To Be Reviewed" at bounding box center [290, 183] width 155 height 12
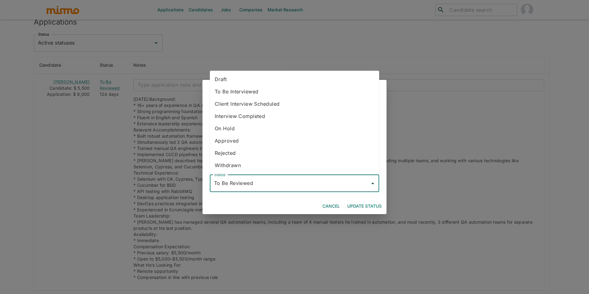
click at [237, 84] on li "Draft" at bounding box center [294, 79] width 169 height 12
type input "Draft"
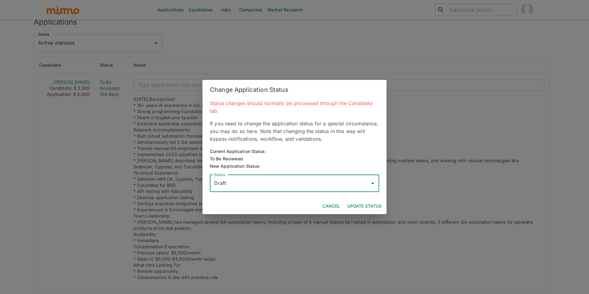
click at [369, 206] on button "Update Status" at bounding box center [364, 205] width 39 height 11
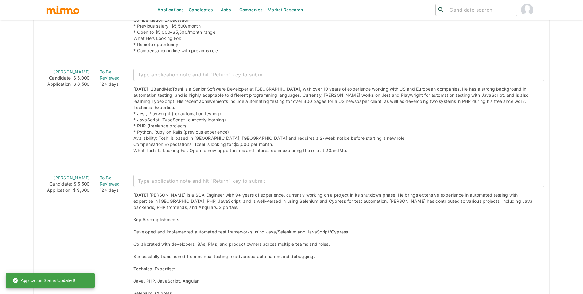
scroll to position [751, 0]
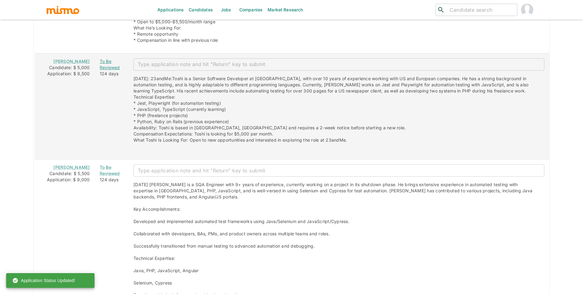
click at [100, 63] on div "To Be Reviewed" at bounding box center [112, 64] width 24 height 12
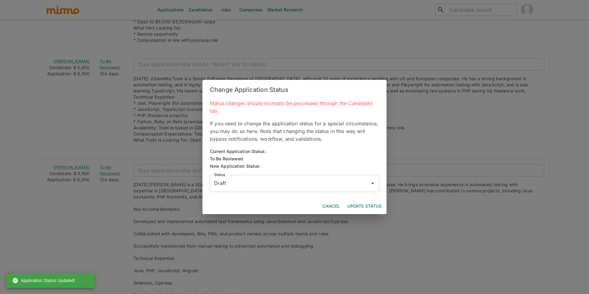
click at [362, 202] on button "Update Status" at bounding box center [364, 205] width 39 height 11
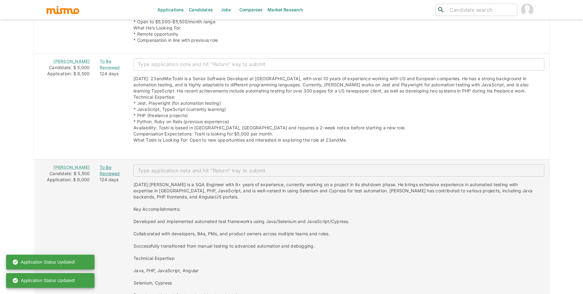
click at [100, 172] on div "To Be Reviewed" at bounding box center [112, 170] width 24 height 12
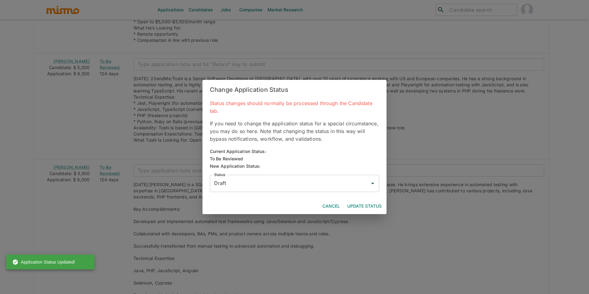
click at [373, 204] on button "Update Status" at bounding box center [364, 205] width 39 height 11
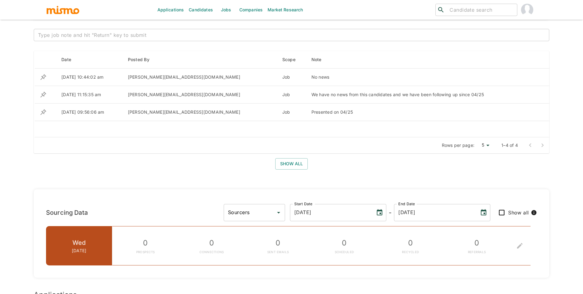
scroll to position [0, 0]
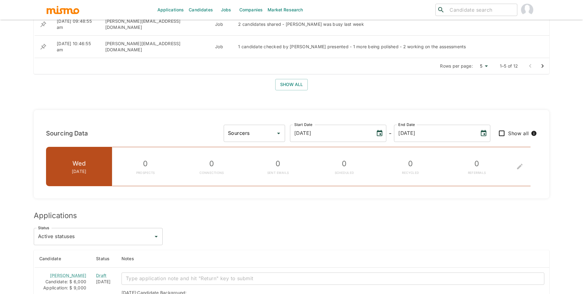
scroll to position [485, 0]
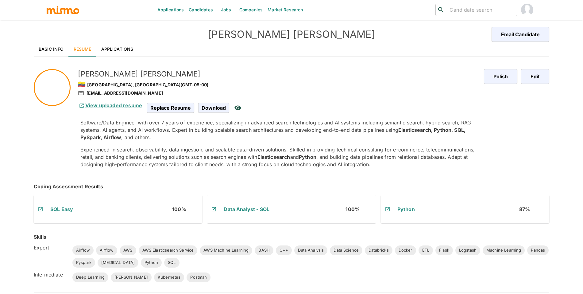
click at [55, 49] on link "Basic Info" at bounding box center [51, 49] width 35 height 15
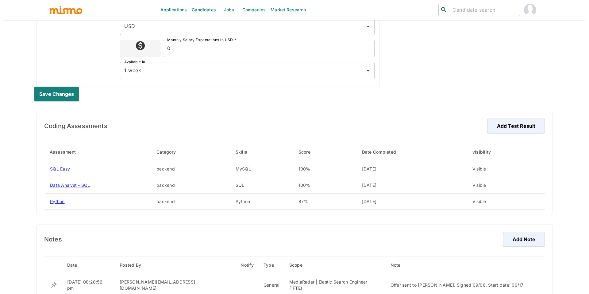
scroll to position [303, 0]
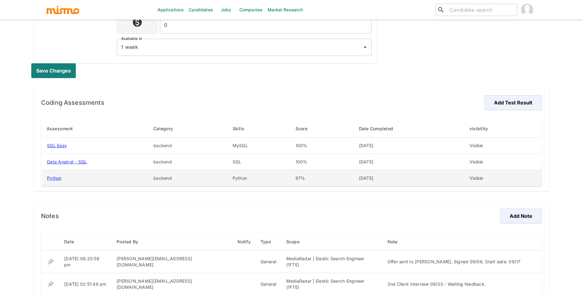
click at [471, 178] on td "Visible" at bounding box center [502, 178] width 77 height 16
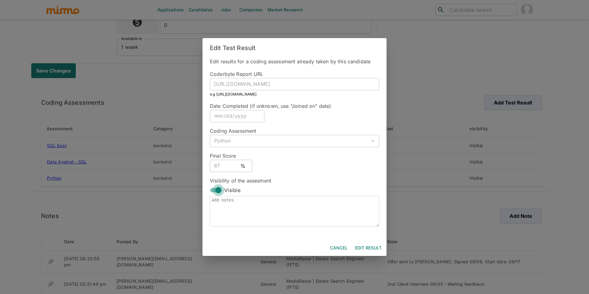
click at [221, 185] on input "Visible" at bounding box center [218, 190] width 35 height 12
checkbox input "false"
click at [371, 245] on button "Edit Result" at bounding box center [368, 247] width 32 height 11
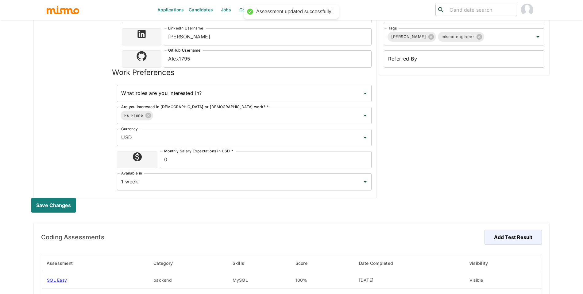
scroll to position [171, 0]
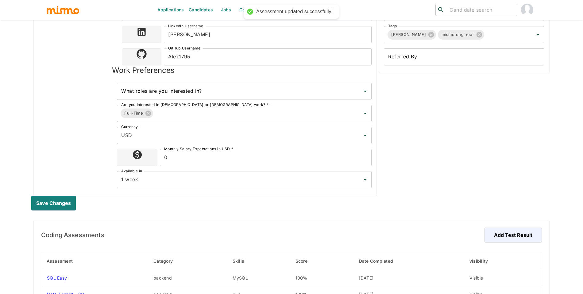
click at [69, 212] on div "Save changes" at bounding box center [287, 202] width 523 height 25
click at [64, 204] on button "Save changes" at bounding box center [54, 202] width 47 height 15
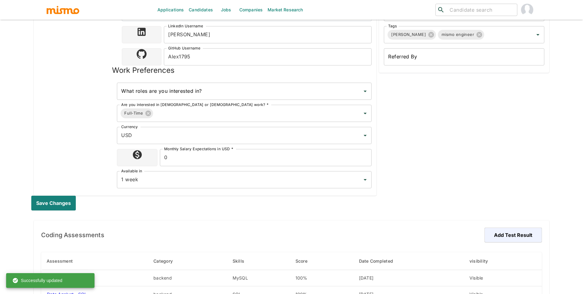
click at [473, 10] on input "search" at bounding box center [480, 10] width 67 height 9
type input "alexander"
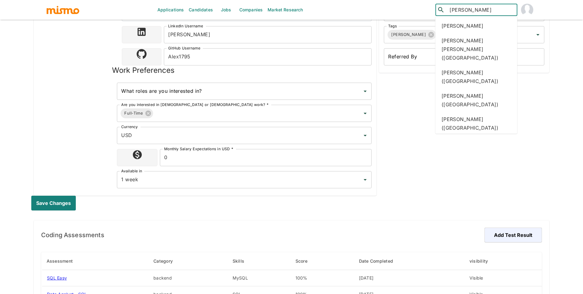
click at [485, 135] on div "Alexander Davila (Ecuador)" at bounding box center [476, 146] width 82 height 23
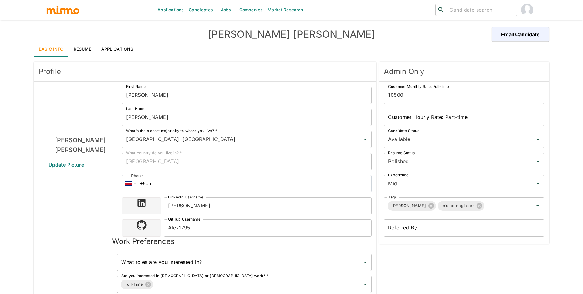
click at [93, 48] on link "Resume" at bounding box center [83, 49] width 28 height 15
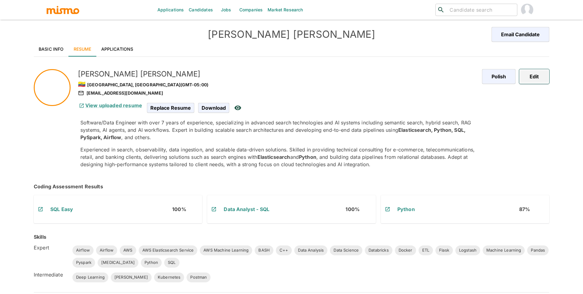
click at [538, 72] on button "Edit" at bounding box center [534, 76] width 30 height 15
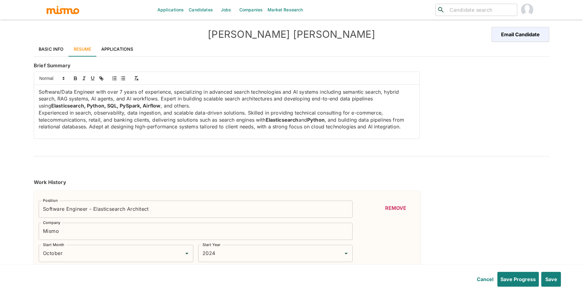
type input "October"
type input "2024"
type input "June"
type input "2024"
type input "October"
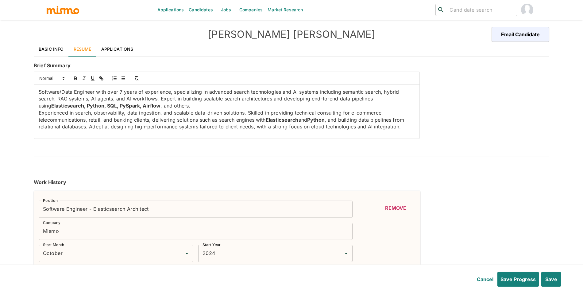
type input "2024"
type input "May"
type input "2022"
type input "May"
type input "2024"
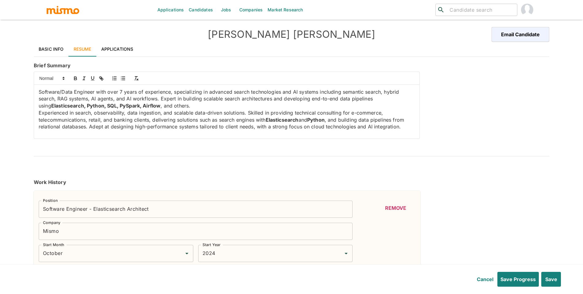
type input "June"
type input "2021"
type input "April"
type input "2022"
type input "October"
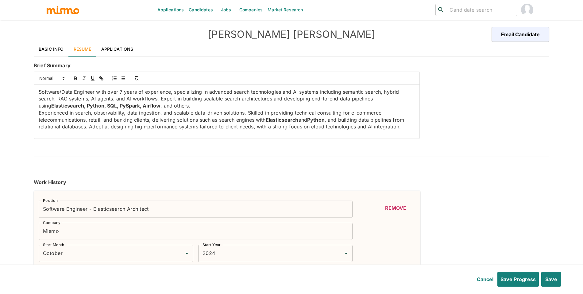
type input "2018"
type input "March"
type input "2021"
type input "April"
type input "2018"
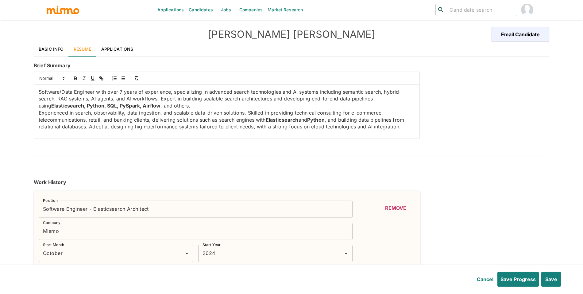
type input "September"
type input "2018"
type input "October"
type input "2017"
type input "March"
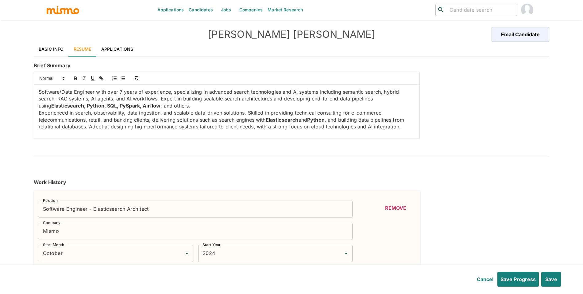
type input "2018"
type input "Logstash"
type input "Expert"
type input "6"
type input "Python"
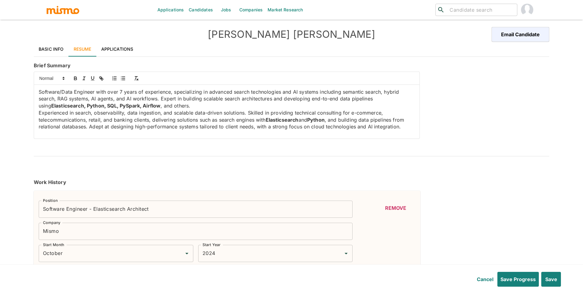
type input "Expert"
type input "6"
type input "Data Analysis"
type input "Expert"
type input "6"
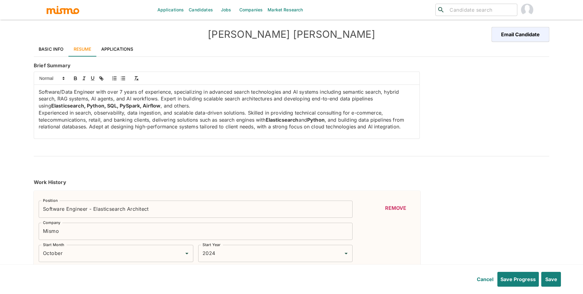
type input "AWS Elasticsearch Service"
type input "Expert"
type input "6"
type input "BASH"
type input "Expert"
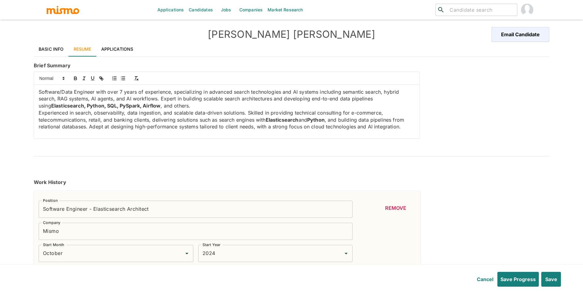
type input "6"
type input "Pandas"
type input "Expert"
type input "5"
type input "SQL"
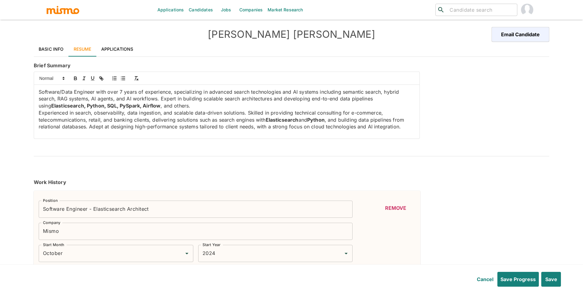
type input "Expert"
type input "4"
type input "ETL"
type input "Expert"
type input "3"
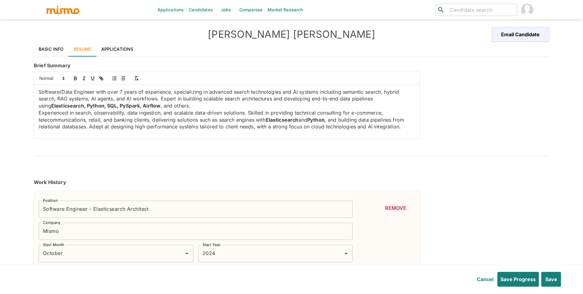
type input "Airflow"
type input "Expert"
type input "2"
type input "[MEDICAL_DATA]"
type input "Expert"
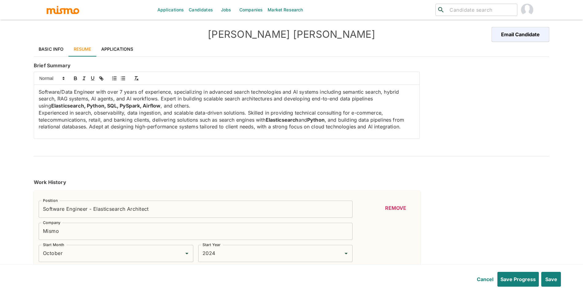
type input "2"
type input "AWS"
type input "Expert"
type input "2"
type input "AWS Machine Learning"
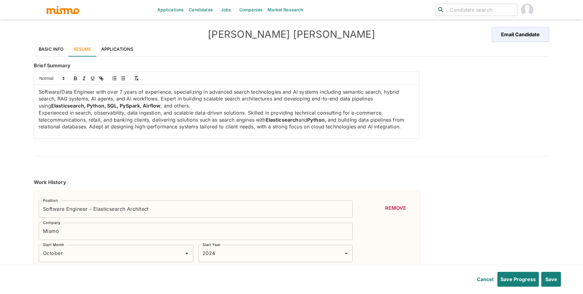
type input "Expert"
type input "2"
type input "Airflow"
type input "Expert"
type input "2"
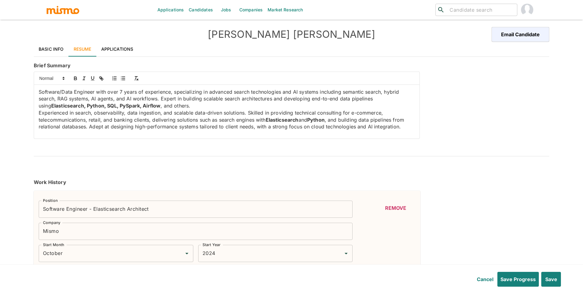
type input "Docker"
type input "Expert"
type input "2"
type input "Flask"
type input "Expert"
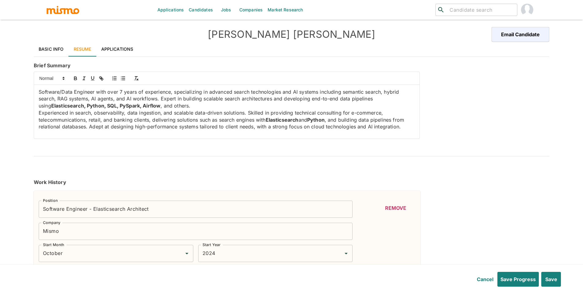
type input "2"
type input "Postman"
type input "Intermediate"
type input "2"
type input "[PERSON_NAME]"
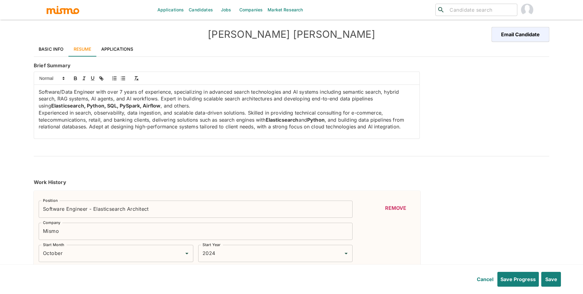
type input "Intermediate"
type input "1"
type input "Kubernetes"
type input "Intermediate"
type input "1"
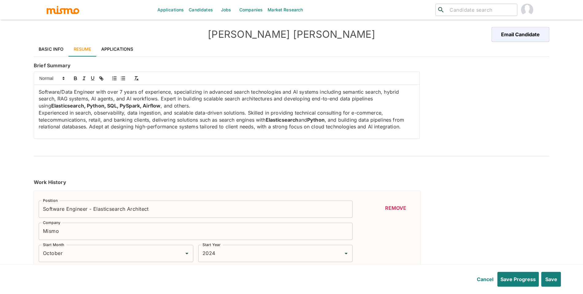
type input "Deep Learning"
type input "Intermediate"
type input "1"
type input "Machine Learning"
type input "Expert"
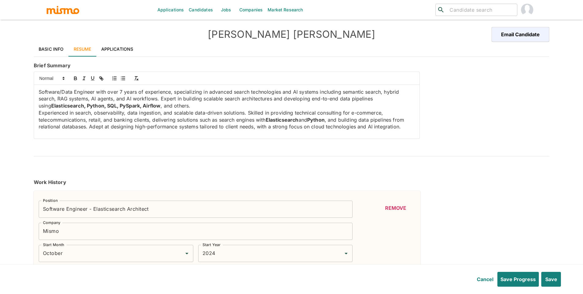
type input "1"
type input "Data Science"
type input "Expert"
type input "1"
type input "Databricks"
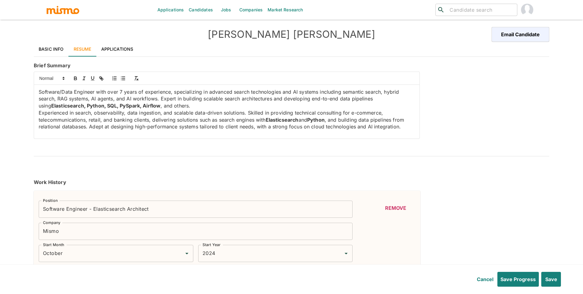
type input "Expert"
type input "1"
type input "C++"
type input "Expert"
type input "1"
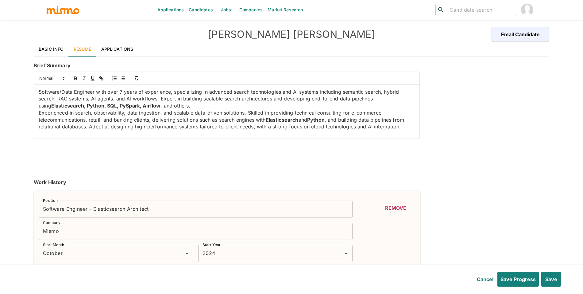
type input "Pyspark"
type input "Expert"
type input "1"
type input "2022"
type input "2024"
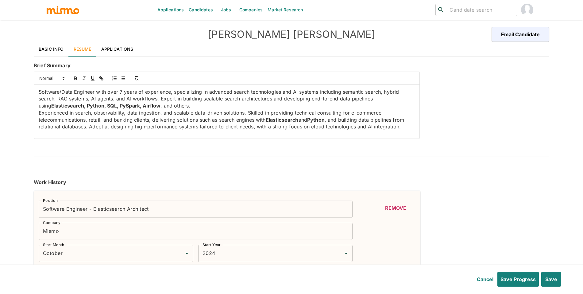
type input "October"
type input "2021"
type input "October"
type input "2019"
type input "May"
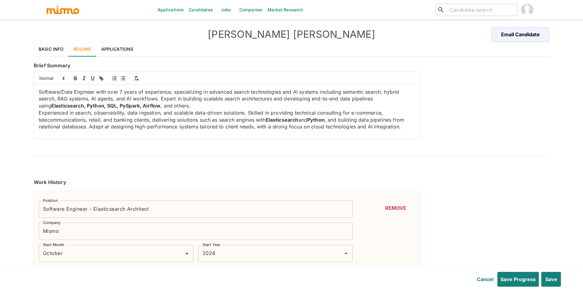
type input "2017"
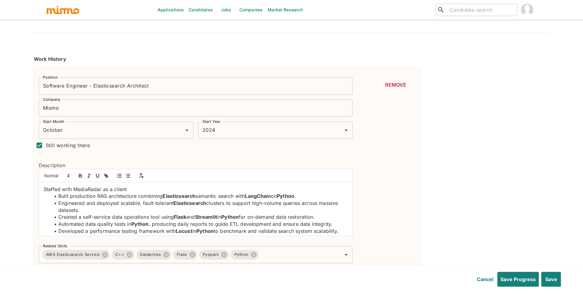
click at [94, 86] on input "Software Engineer - Elasticsearch Architect" at bounding box center [196, 85] width 314 height 17
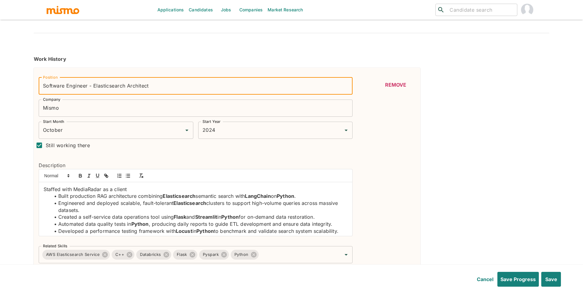
click at [94, 86] on input "Software Engineer - Elasticsearch Architect" at bounding box center [196, 85] width 314 height 17
click at [184, 86] on input "Software Engineer - Python and Elasticsearch Architect" at bounding box center [196, 85] width 314 height 17
click at [230, 91] on input "Software Engineer - Python and Elasticsearch Architect" at bounding box center [196, 85] width 314 height 17
drag, startPoint x: 156, startPoint y: 85, endPoint x: 215, endPoint y: 90, distance: 59.7
click at [215, 90] on input "Software Engineer - Python and Elasticsearch Architect" at bounding box center [196, 85] width 314 height 17
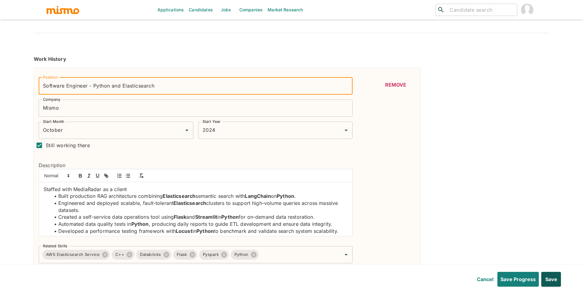
type input "Software Engineer - Python and Elasticsearch"
click at [551, 275] on button "Save" at bounding box center [550, 278] width 21 height 15
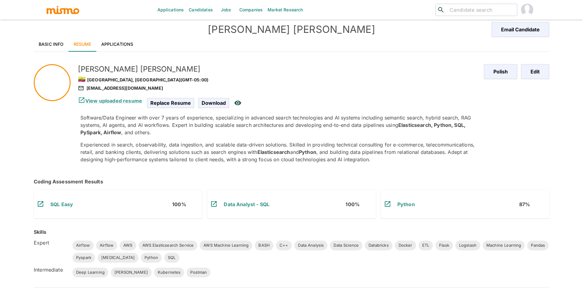
scroll to position [0, 0]
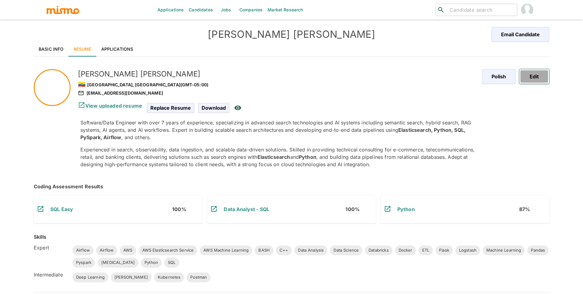
click at [534, 71] on button "Edit" at bounding box center [534, 76] width 30 height 15
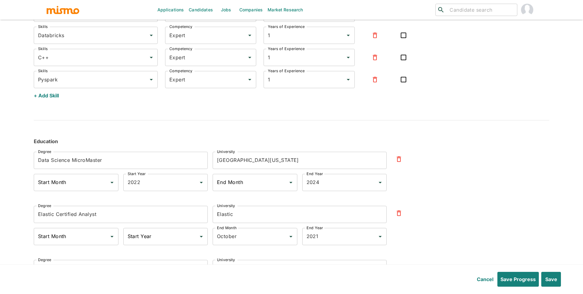
scroll to position [2150, 0]
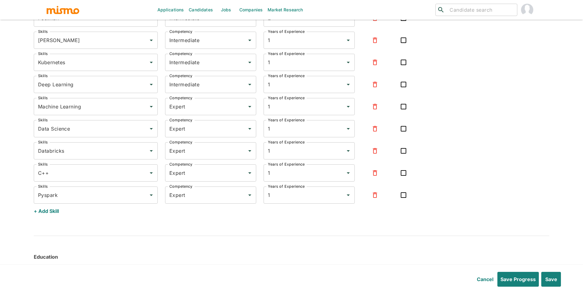
click at [48, 203] on button "+ Add Skill" at bounding box center [46, 210] width 25 height 15
click at [60, 211] on input "Skills" at bounding box center [91, 217] width 109 height 12
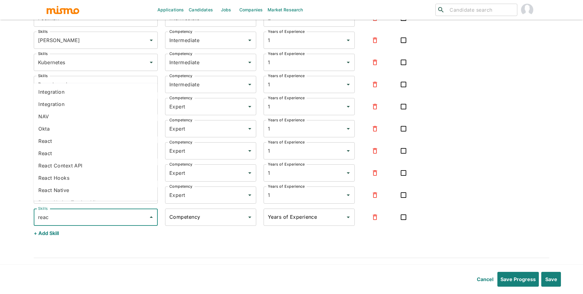
click at [58, 140] on li "React" at bounding box center [95, 141] width 124 height 12
type input "React"
click at [193, 209] on div "Competency Competency" at bounding box center [210, 216] width 91 height 17
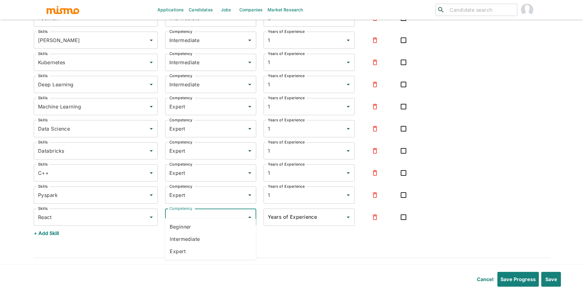
click at [184, 227] on li "Beginner" at bounding box center [210, 226] width 91 height 12
type input "Beginner"
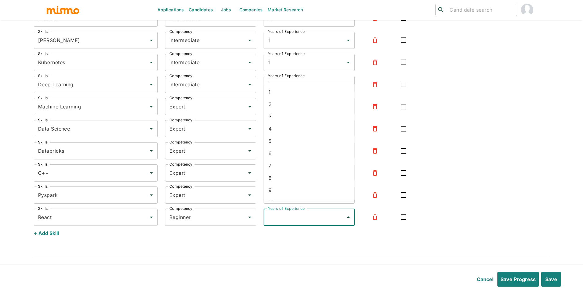
click at [272, 211] on input "Years of Experience" at bounding box center [304, 217] width 76 height 12
click at [283, 92] on li "1" at bounding box center [308, 92] width 91 height 12
type input "1"
click at [546, 274] on button "Save" at bounding box center [550, 278] width 21 height 15
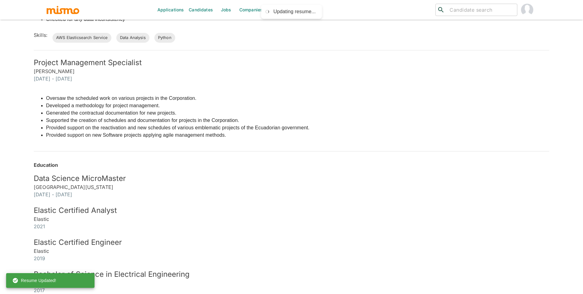
scroll to position [0, 0]
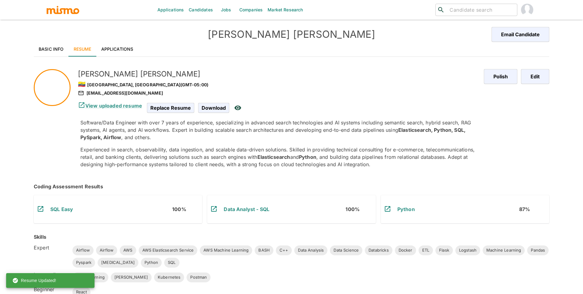
click at [561, 281] on div "Applications Candidates Jobs Companies Market Research ​ ​ [PERSON_NAME] Email …" at bounding box center [291, 154] width 583 height 308
click at [121, 46] on link "Applications" at bounding box center [117, 49] width 42 height 15
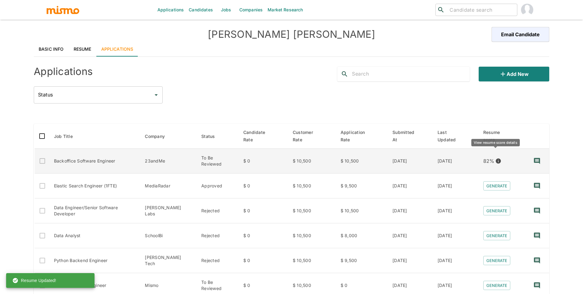
click at [497, 158] on icon "View resume score details" at bounding box center [498, 160] width 5 height 5
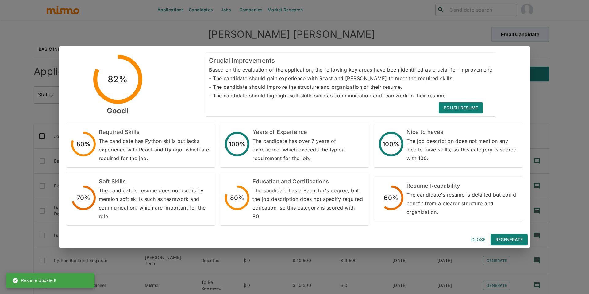
click at [498, 239] on button "Regenerate" at bounding box center [508, 239] width 37 height 11
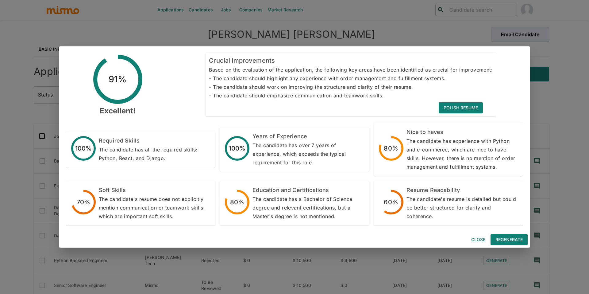
click at [568, 165] on div "91% Excellent! Crucial Improvements Based on the evaluation of the application,…" at bounding box center [294, 147] width 589 height 294
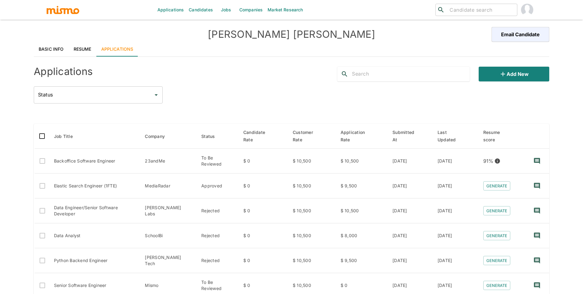
click at [77, 51] on link "Resume" at bounding box center [83, 49] width 28 height 15
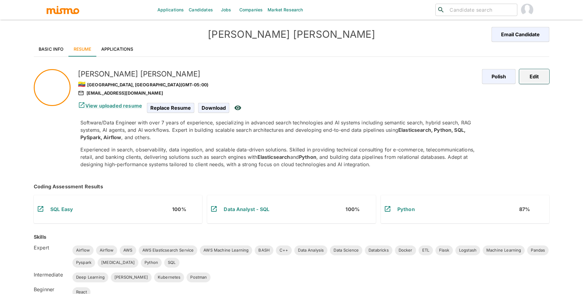
click at [541, 73] on button "Edit" at bounding box center [534, 76] width 30 height 15
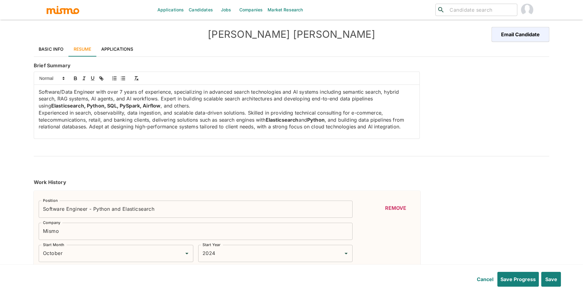
type input "October"
type input "2024"
type input "June"
type input "2024"
type input "October"
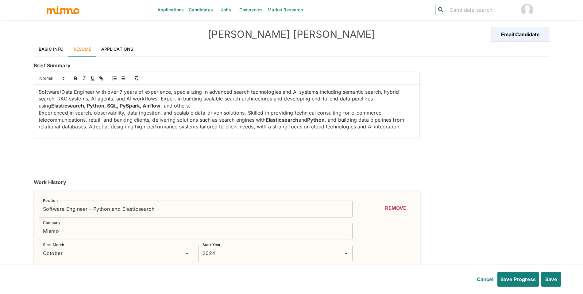
type input "2024"
type input "May"
type input "2022"
type input "May"
type input "2024"
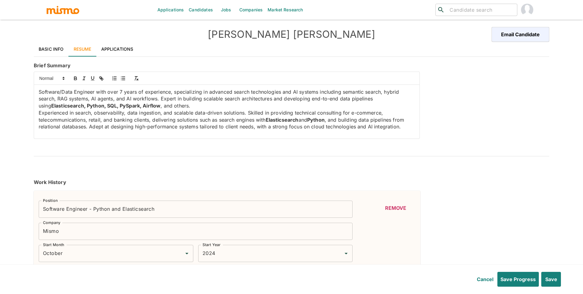
type input "June"
type input "2021"
type input "April"
type input "2022"
type input "October"
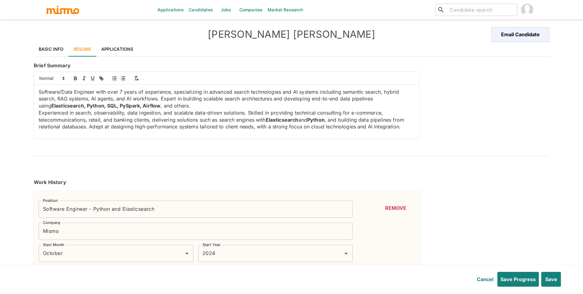
type input "2018"
type input "March"
type input "2021"
type input "April"
type input "2018"
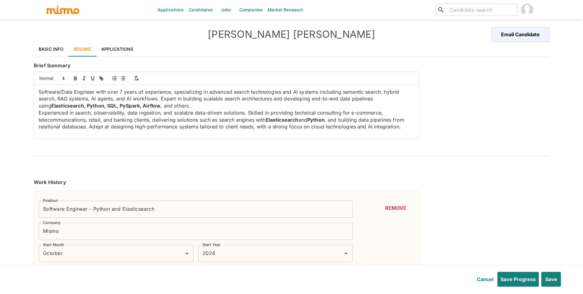
type input "September"
type input "2018"
type input "October"
type input "2017"
type input "March"
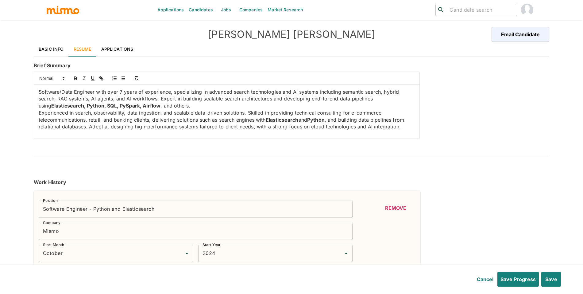
type input "2018"
type input "Logstash"
type input "Expert"
type input "6"
type input "Python"
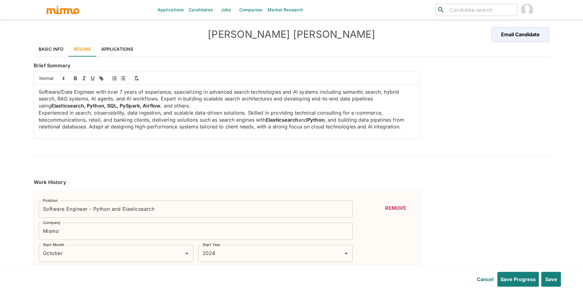
type input "Expert"
type input "6"
type input "Data Analysis"
type input "Expert"
type input "6"
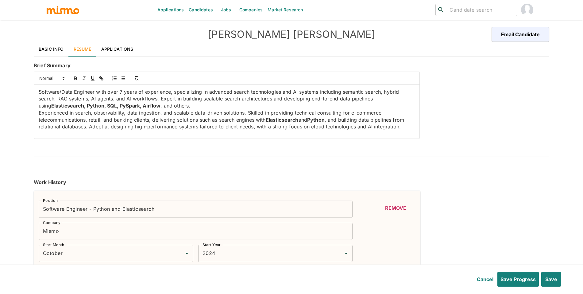
type input "AWS Elasticsearch Service"
type input "Expert"
type input "6"
type input "BASH"
type input "Expert"
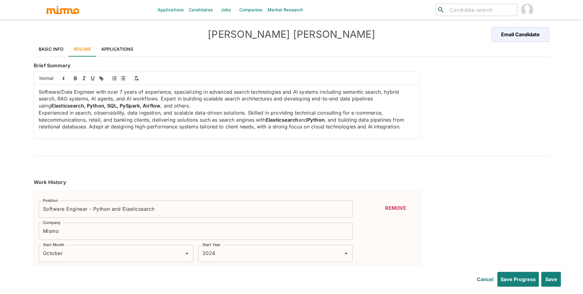
type input "6"
type input "Pandas"
type input "Expert"
type input "5"
type input "SQL"
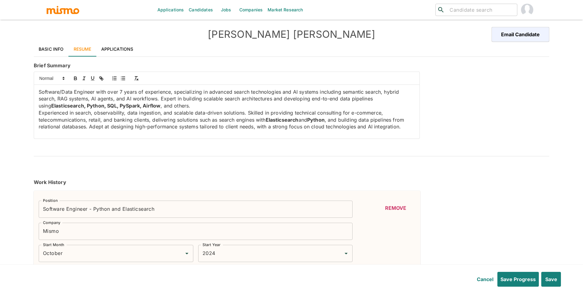
type input "Expert"
type input "4"
type input "ETL"
type input "Expert"
type input "3"
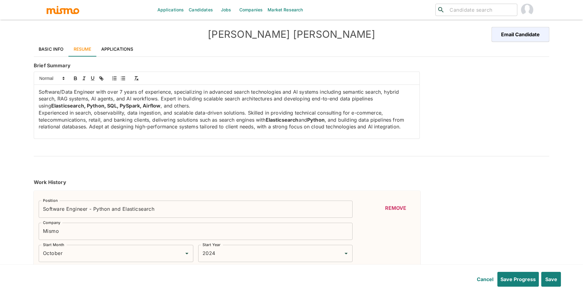
type input "Airflow"
type input "Expert"
type input "2"
type input "[MEDICAL_DATA]"
type input "Expert"
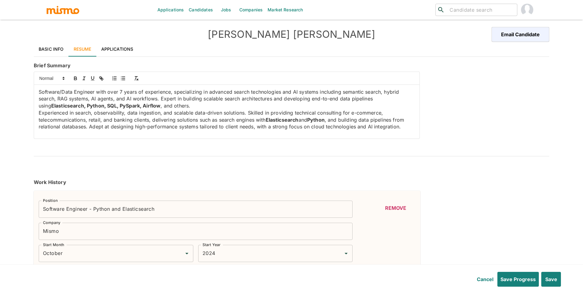
type input "2"
type input "AWS"
type input "Expert"
type input "2"
type input "AWS Machine Learning"
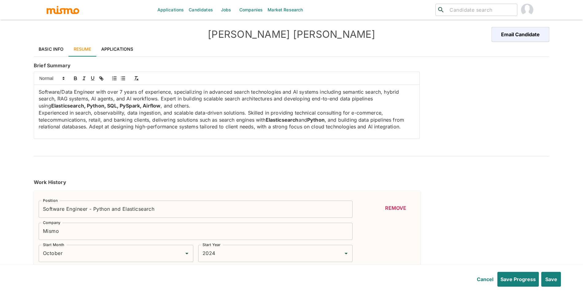
type input "Expert"
type input "2"
type input "Airflow"
type input "Expert"
type input "2"
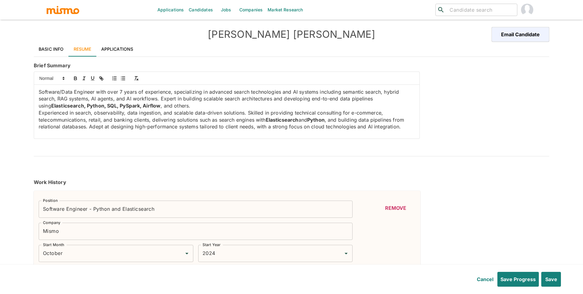
type input "Docker"
type input "Expert"
type input "2"
type input "Flask"
type input "Expert"
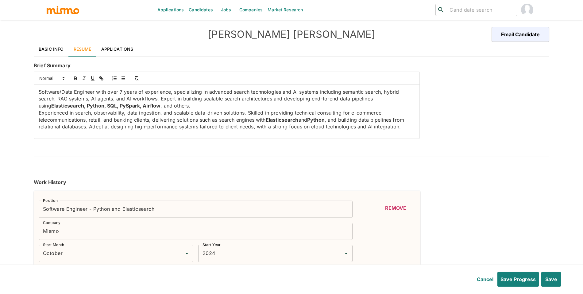
type input "2"
type input "Postman"
type input "Intermediate"
type input "2"
type input "[PERSON_NAME]"
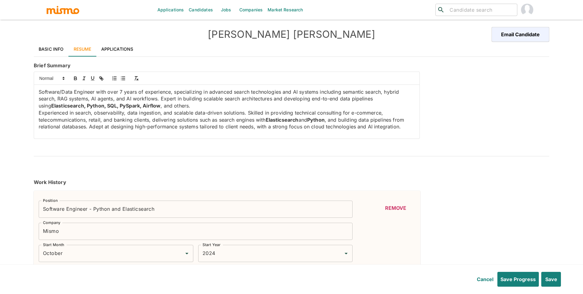
type input "Intermediate"
type input "1"
type input "Kubernetes"
type input "Intermediate"
type input "1"
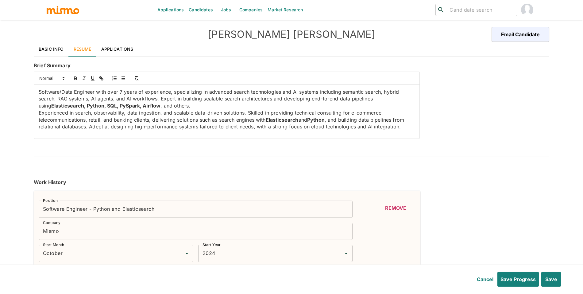
type input "Deep Learning"
type input "Intermediate"
type input "1"
type input "Machine Learning"
type input "Expert"
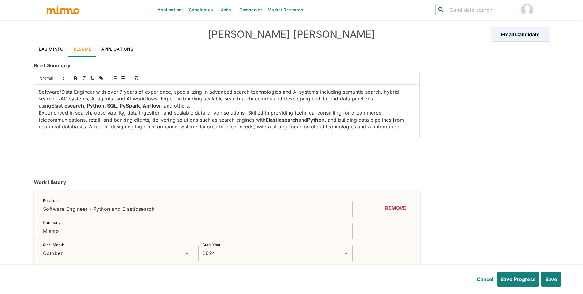
type input "1"
type input "Data Science"
type input "Expert"
type input "1"
type input "Databricks"
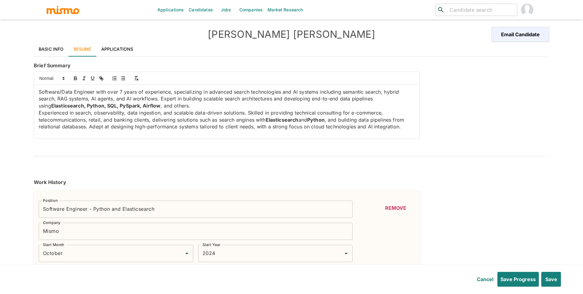
click at [289, 127] on p "Experienced in search, observability, data ingestion, and scalable data-driven …" at bounding box center [227, 119] width 376 height 21
click at [404, 129] on p "Experienced in search, observability, data ingestion, and scalable data-driven …" at bounding box center [227, 119] width 376 height 21
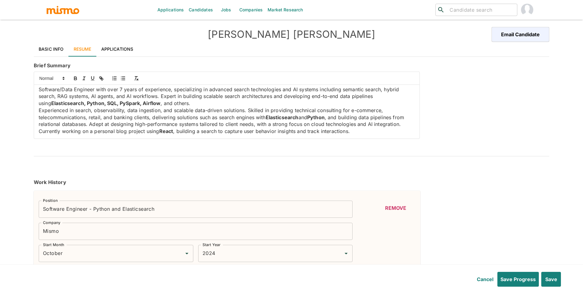
scroll to position [9, 0]
click at [551, 275] on button "Save" at bounding box center [550, 278] width 21 height 15
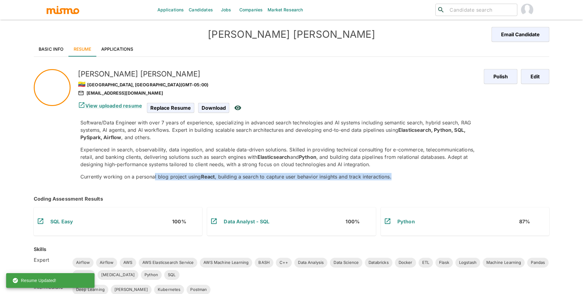
drag, startPoint x: 412, startPoint y: 175, endPoint x: 154, endPoint y: 175, distance: 258.6
click at [154, 175] on p "Currently working on a personal blog project using React , building a search to…" at bounding box center [279, 176] width 398 height 7
